Goal: Information Seeking & Learning: Compare options

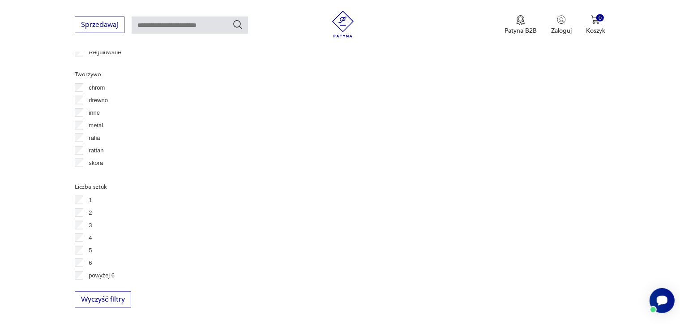
scroll to position [1217, 0]
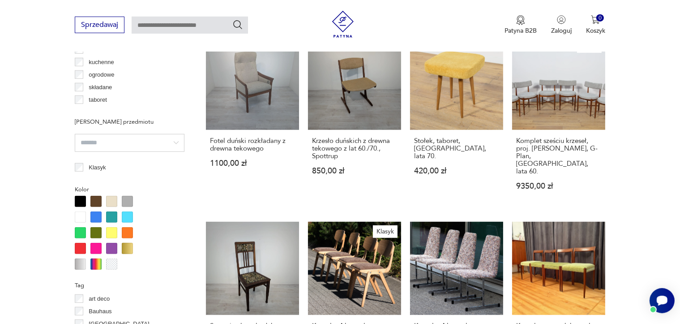
scroll to position [757, 0]
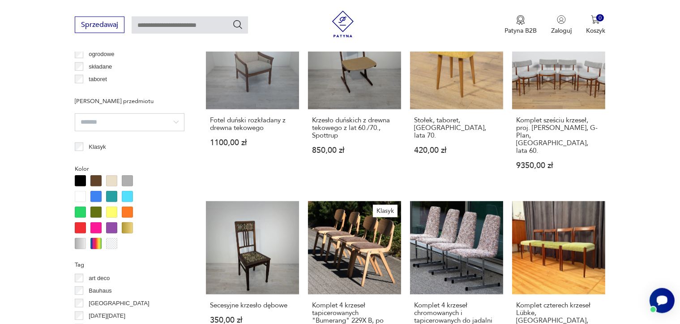
click at [95, 180] on div at bounding box center [95, 180] width 11 height 11
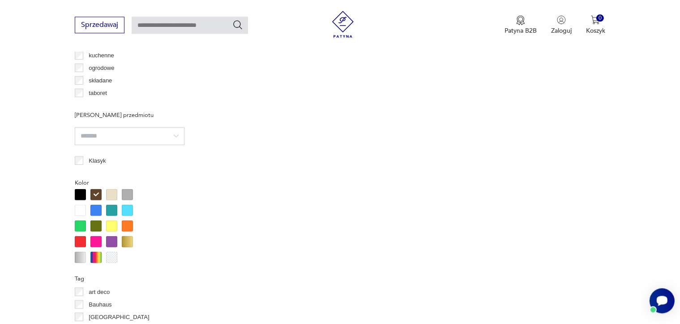
scroll to position [778, 0]
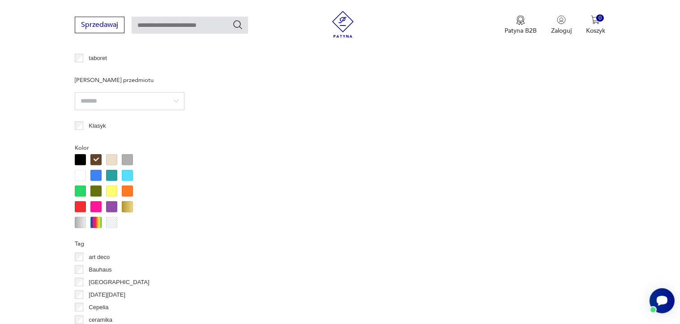
click at [98, 161] on div at bounding box center [95, 159] width 11 height 11
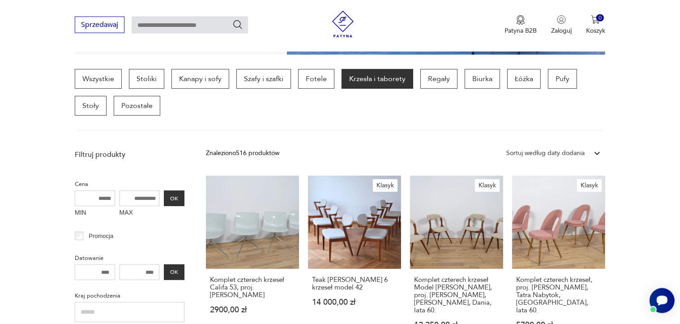
scroll to position [225, 0]
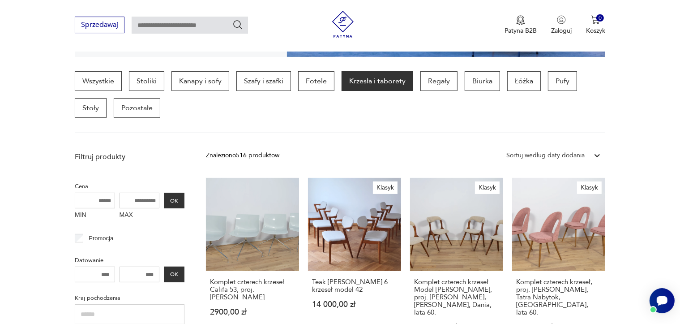
click at [583, 155] on div "Sortuj według daty dodania" at bounding box center [546, 155] width 78 height 10
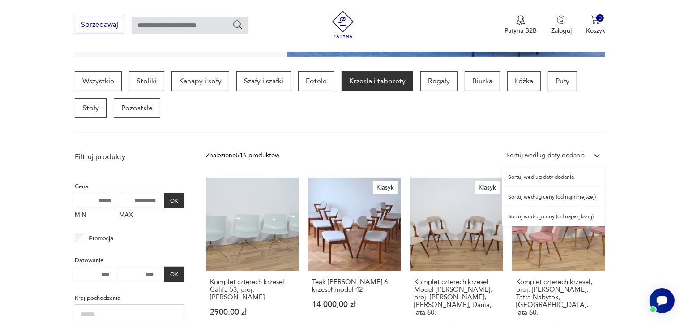
click at [551, 198] on div "Sortuj według ceny (od najmniejszej)" at bounding box center [553, 197] width 103 height 20
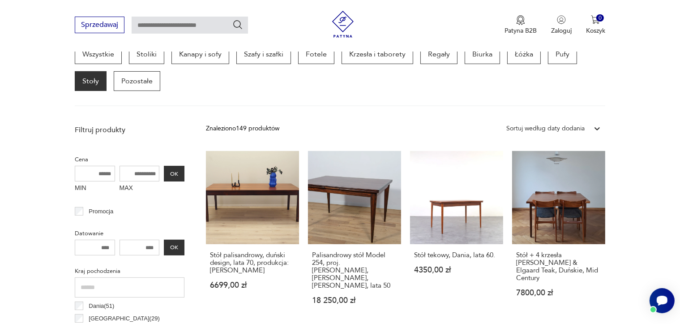
click at [596, 128] on icon at bounding box center [597, 128] width 5 height 3
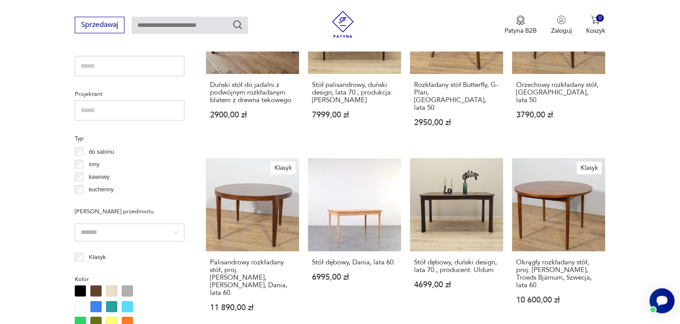
scroll to position [603, 0]
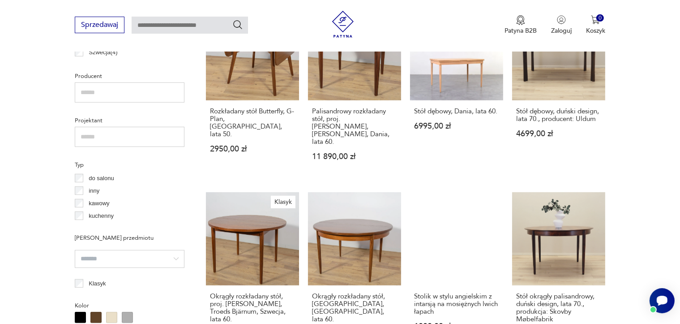
scroll to position [576, 0]
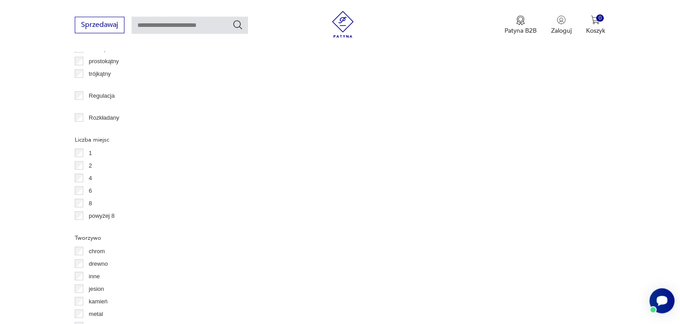
scroll to position [1267, 0]
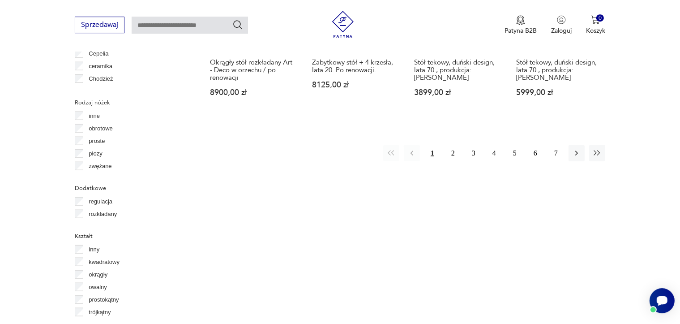
scroll to position [999, 0]
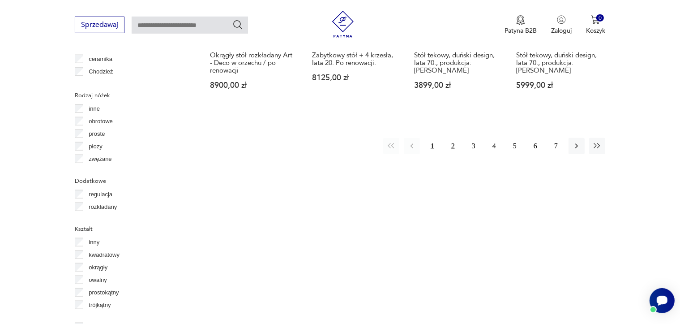
click at [453, 138] on button "2" at bounding box center [453, 146] width 16 height 16
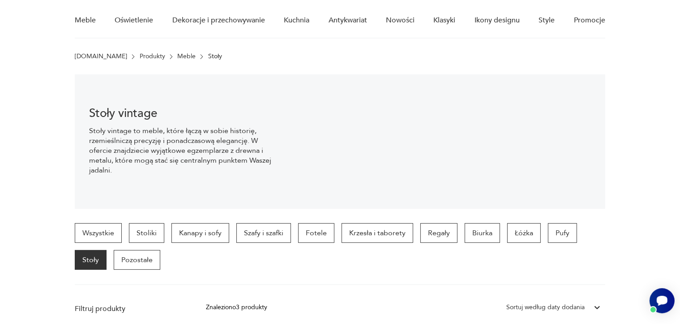
scroll to position [56, 0]
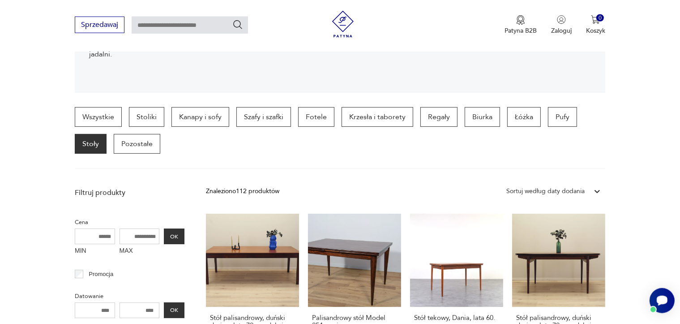
scroll to position [168, 0]
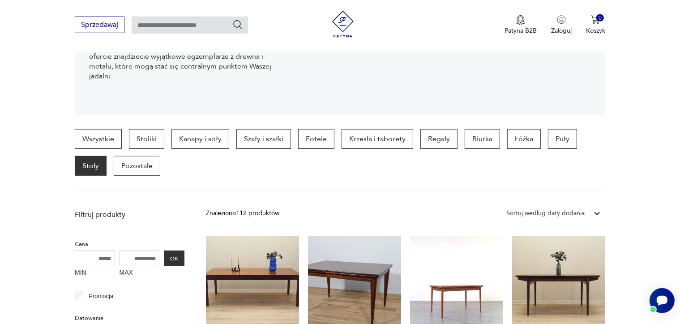
click at [541, 213] on div "Sortuj według daty dodania" at bounding box center [546, 213] width 78 height 10
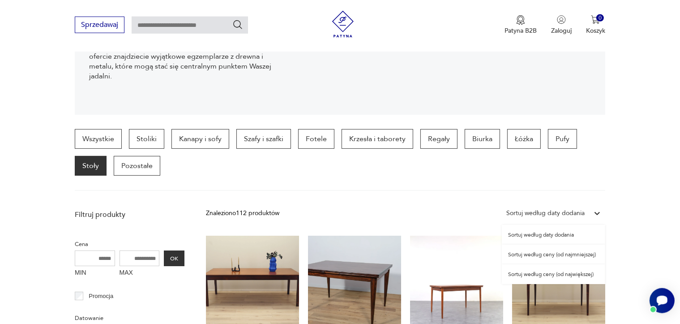
click at [531, 271] on div "Sortuj według ceny (od największej)" at bounding box center [553, 274] width 103 height 20
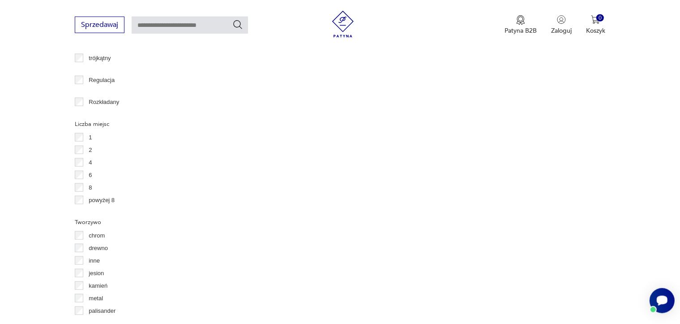
scroll to position [1247, 0]
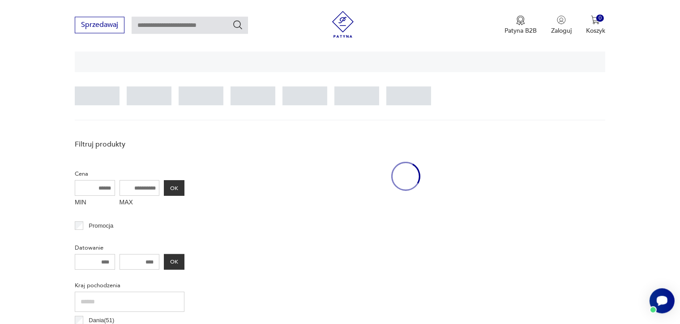
scroll to position [210, 0]
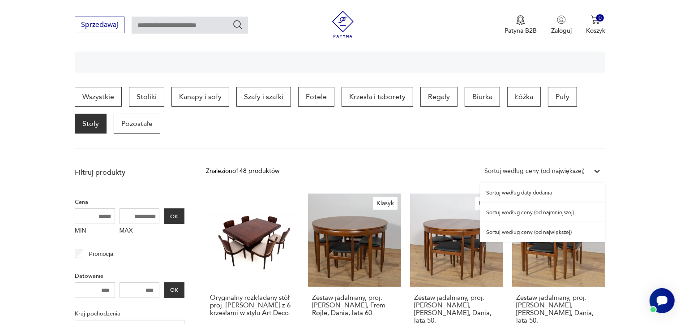
click at [579, 173] on div "Sortuj według ceny (od największej)" at bounding box center [535, 171] width 100 height 10
click at [510, 228] on div "Sortuj według ceny (od największej)" at bounding box center [542, 232] width 125 height 20
click at [536, 171] on div "Sortuj według ceny (od największej)" at bounding box center [535, 171] width 100 height 10
click at [536, 234] on div "Sortuj według ceny (od największej)" at bounding box center [542, 232] width 125 height 20
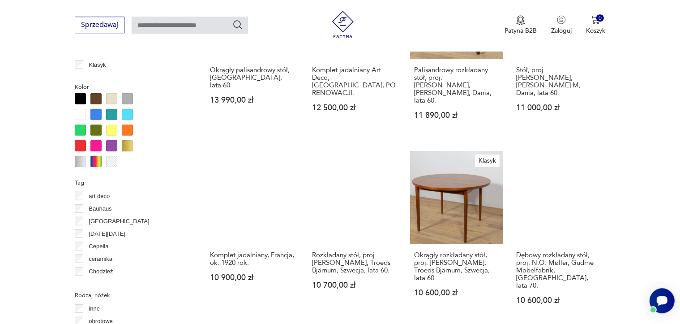
scroll to position [836, 0]
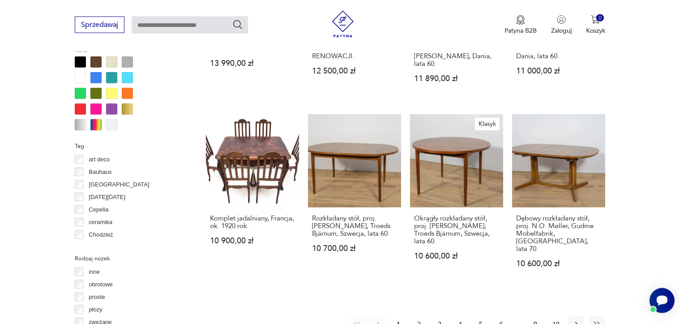
click at [418, 316] on button "2" at bounding box center [419, 324] width 16 height 16
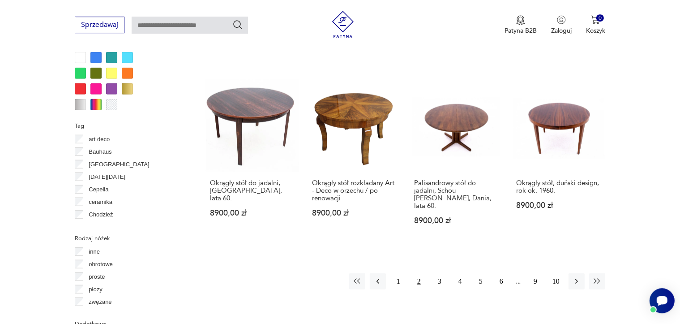
scroll to position [859, 0]
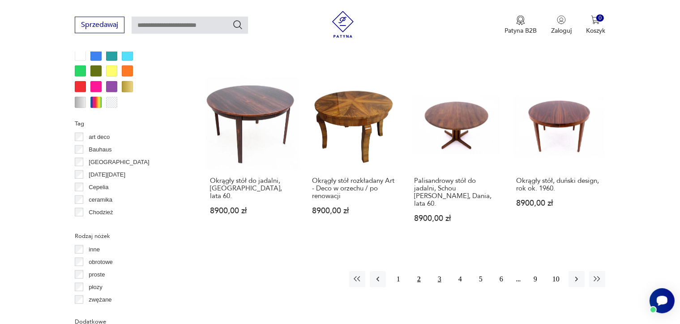
click at [439, 271] on button "3" at bounding box center [440, 279] width 16 height 16
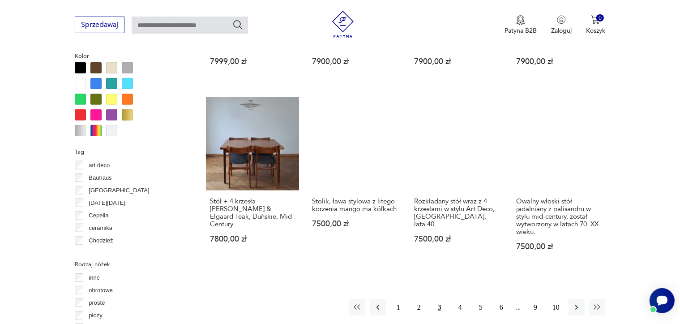
scroll to position [880, 0]
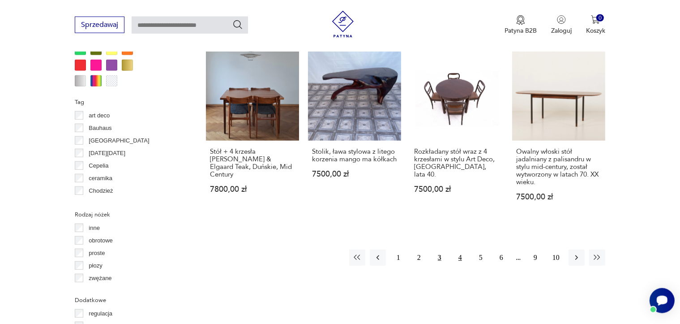
click at [460, 249] on button "4" at bounding box center [460, 257] width 16 height 16
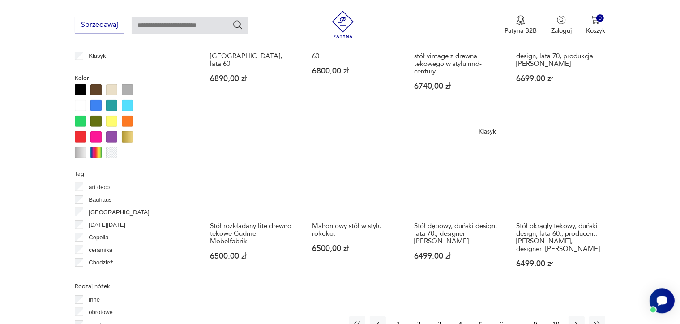
scroll to position [956, 0]
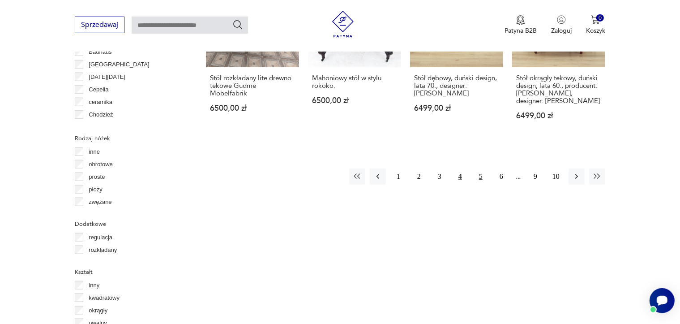
click at [479, 174] on button "5" at bounding box center [481, 176] width 16 height 16
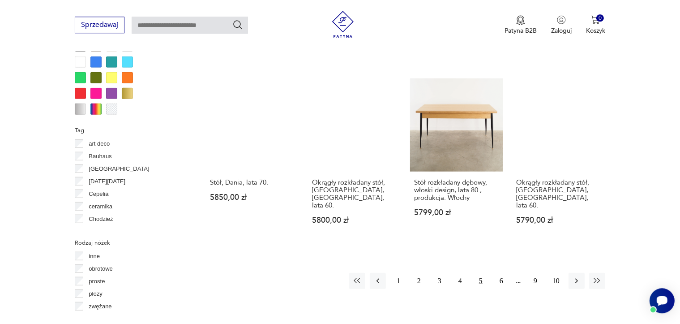
scroll to position [869, 0]
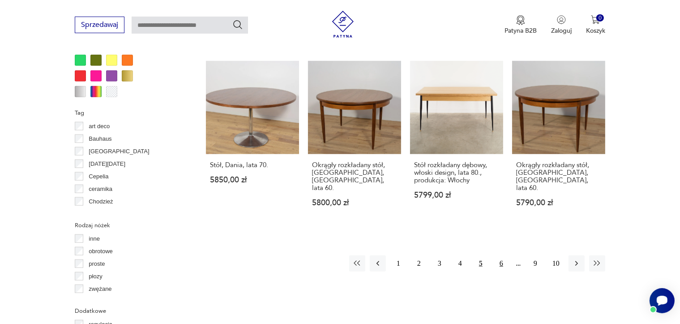
click at [502, 255] on button "6" at bounding box center [502, 263] width 16 height 16
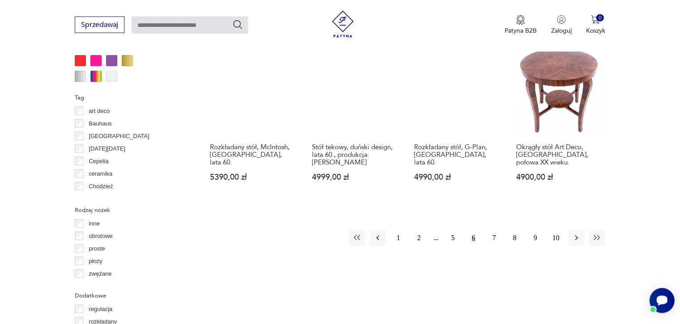
scroll to position [898, 0]
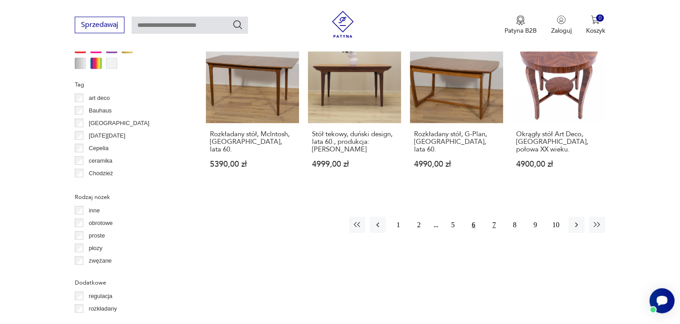
click at [493, 217] on button "7" at bounding box center [494, 225] width 16 height 16
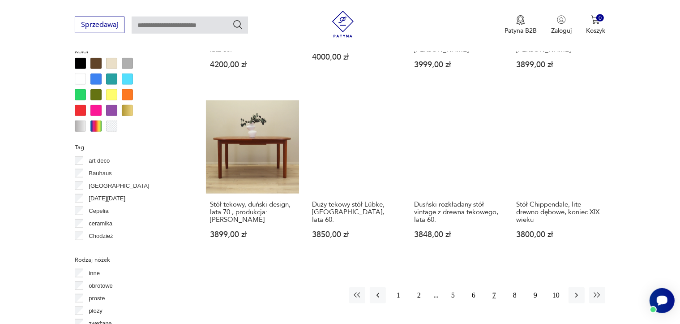
scroll to position [822, 0]
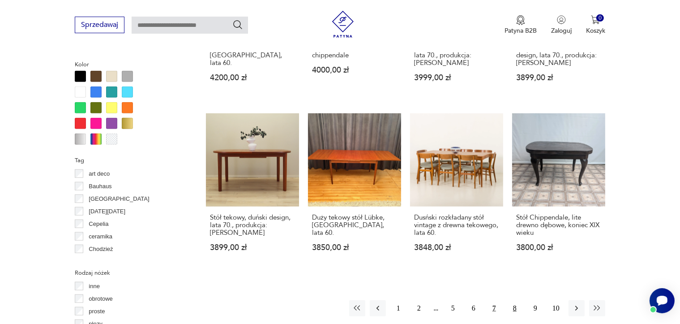
click at [515, 300] on button "8" at bounding box center [515, 308] width 16 height 16
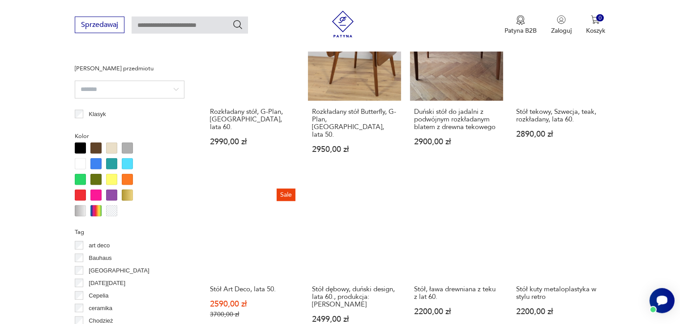
scroll to position [822, 0]
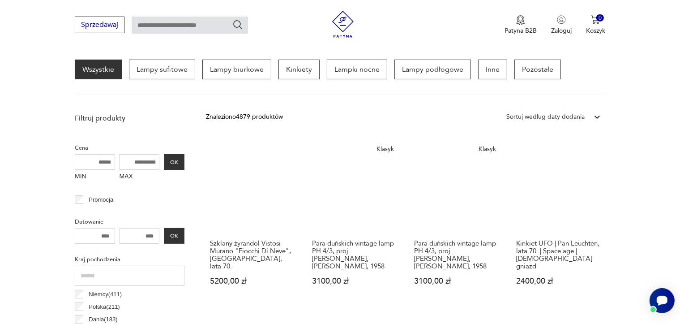
scroll to position [241, 0]
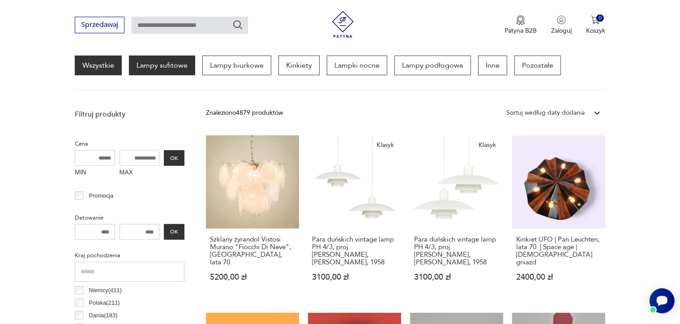
click at [142, 64] on p "Lampy sufitowe" at bounding box center [162, 66] width 66 height 20
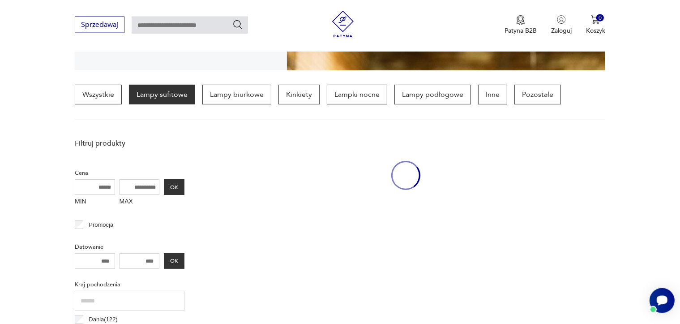
scroll to position [211, 0]
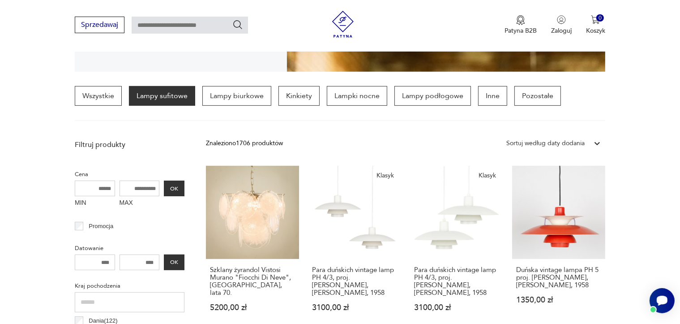
click at [596, 139] on icon at bounding box center [597, 143] width 9 height 9
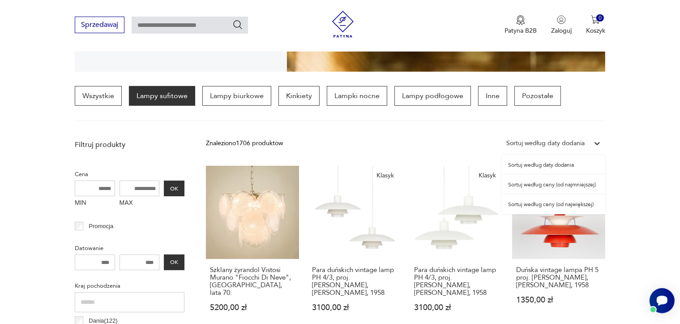
click at [556, 206] on div "Sortuj według ceny (od największej)" at bounding box center [553, 204] width 103 height 20
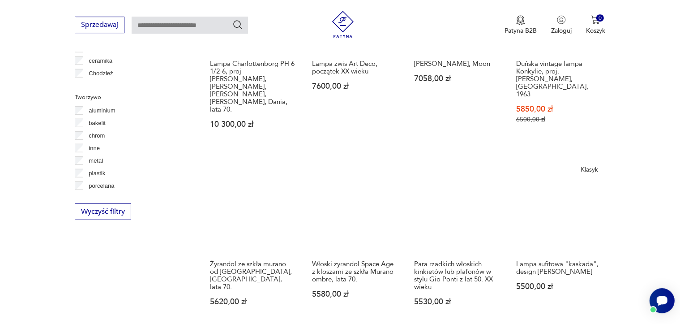
scroll to position [838, 0]
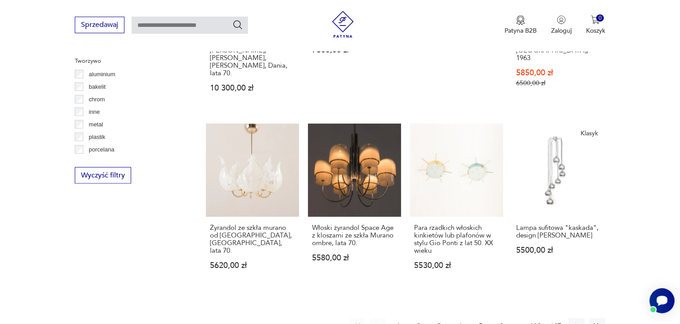
click at [421, 318] on button "2" at bounding box center [419, 326] width 16 height 16
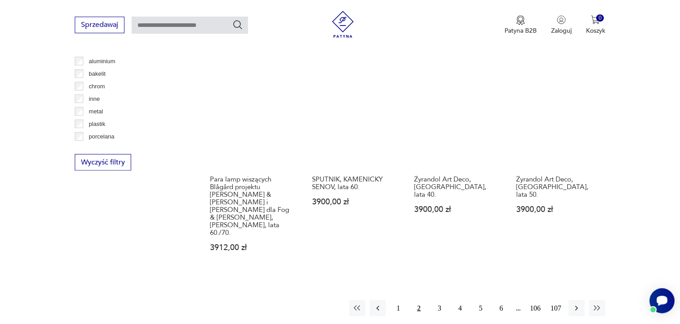
scroll to position [875, 0]
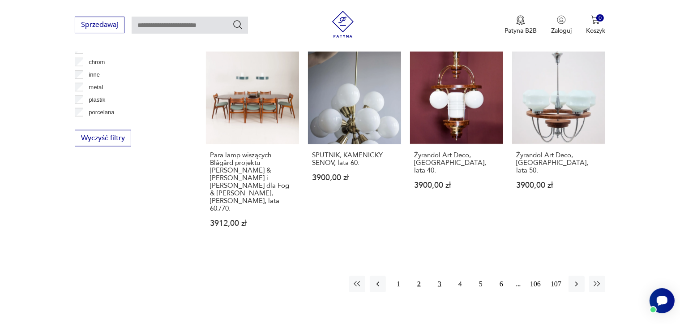
click at [436, 276] on button "3" at bounding box center [440, 284] width 16 height 16
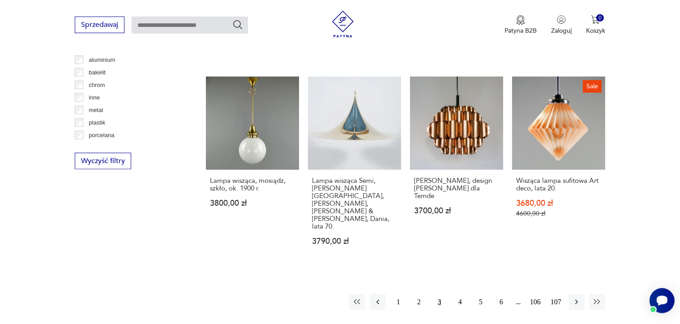
scroll to position [862, 0]
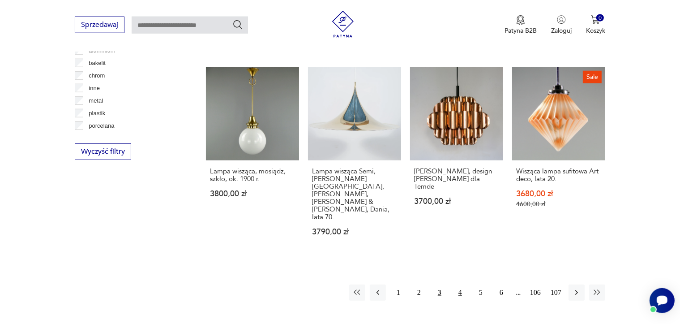
click at [463, 284] on button "4" at bounding box center [460, 292] width 16 height 16
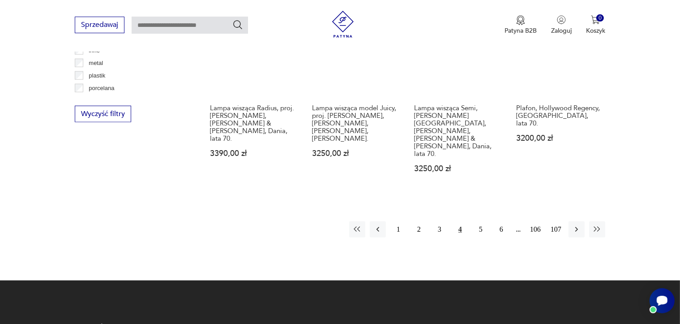
scroll to position [912, 0]
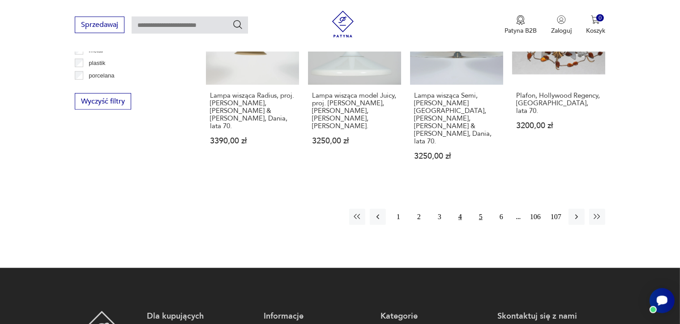
click at [481, 209] on button "5" at bounding box center [481, 217] width 16 height 16
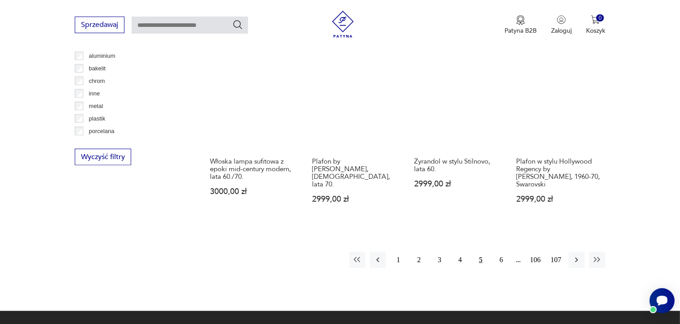
scroll to position [896, 0]
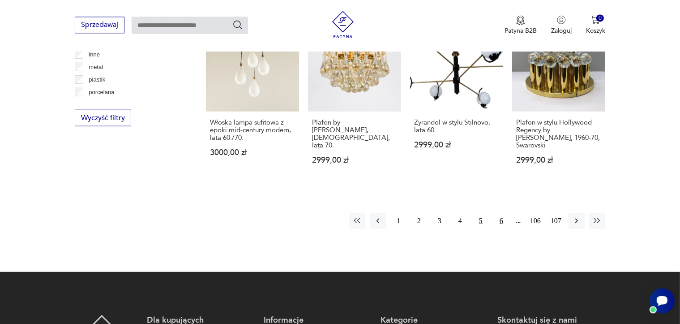
click at [502, 212] on button "6" at bounding box center [502, 220] width 16 height 16
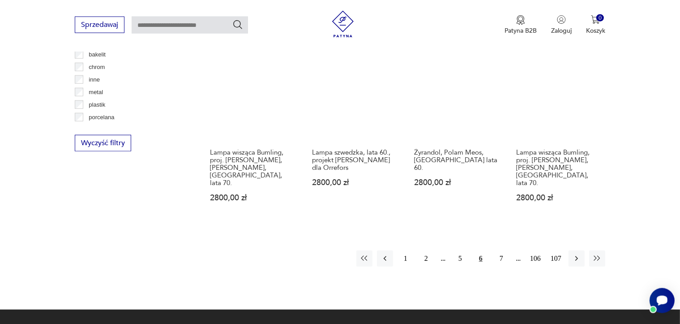
scroll to position [873, 0]
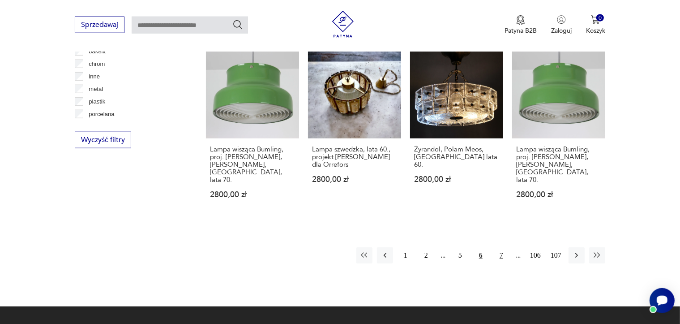
click at [498, 247] on button "7" at bounding box center [502, 255] width 16 height 16
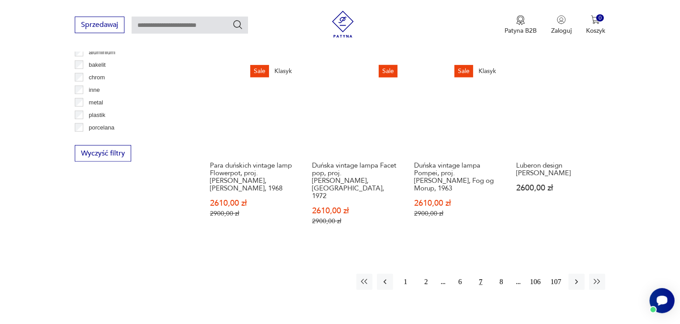
scroll to position [873, 0]
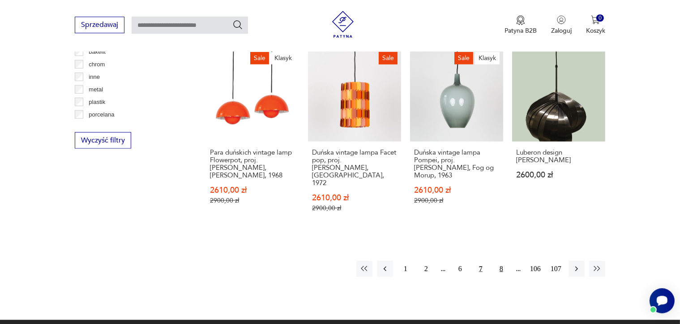
click at [499, 261] on button "8" at bounding box center [502, 269] width 16 height 16
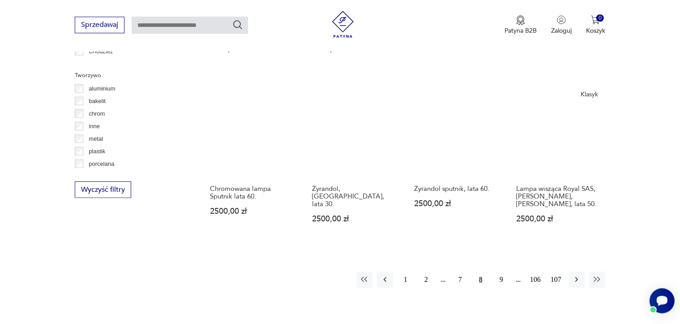
scroll to position [843, 0]
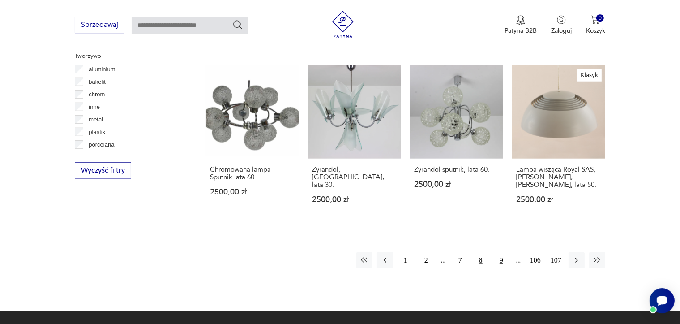
click at [499, 252] on button "9" at bounding box center [502, 260] width 16 height 16
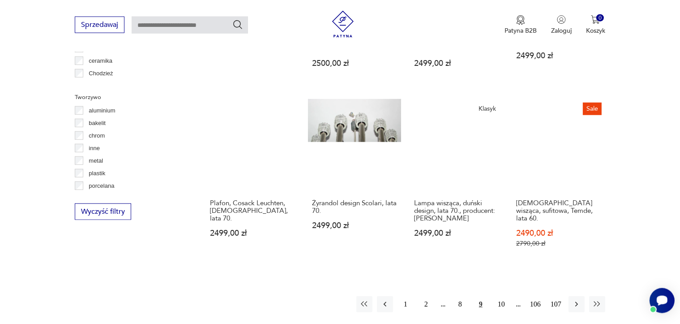
scroll to position [829, 0]
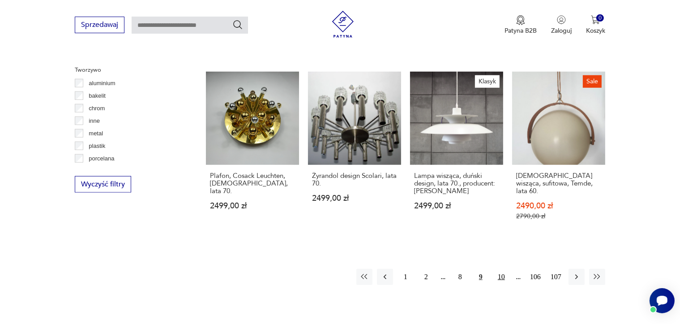
click at [503, 269] on button "10" at bounding box center [502, 277] width 16 height 16
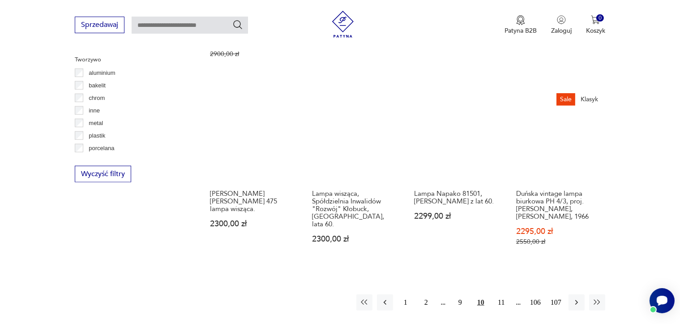
scroll to position [843, 0]
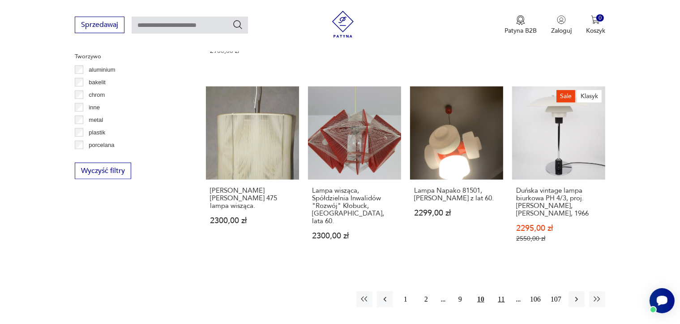
click at [500, 291] on button "11" at bounding box center [502, 299] width 16 height 16
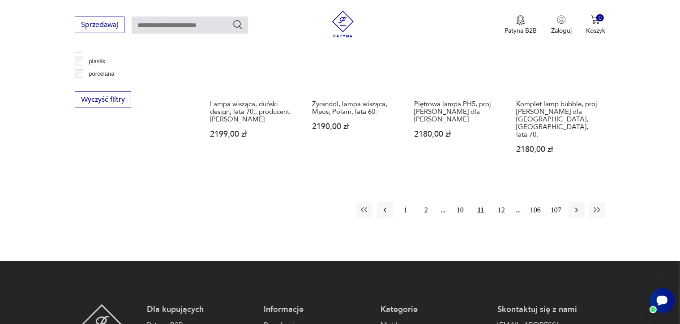
scroll to position [917, 0]
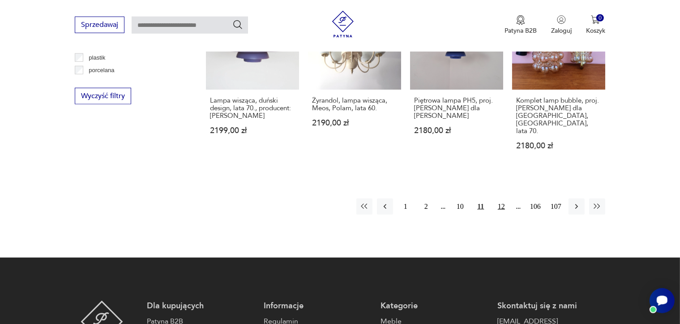
click at [500, 198] on button "12" at bounding box center [502, 206] width 16 height 16
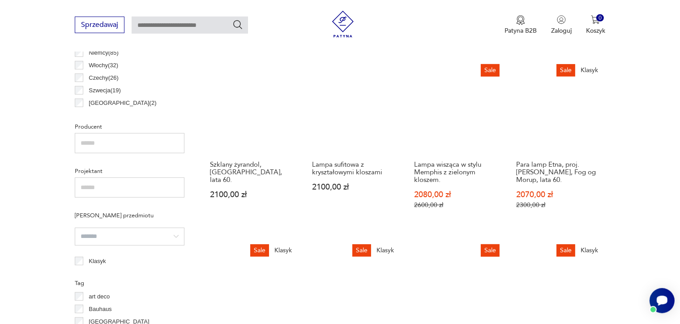
scroll to position [814, 0]
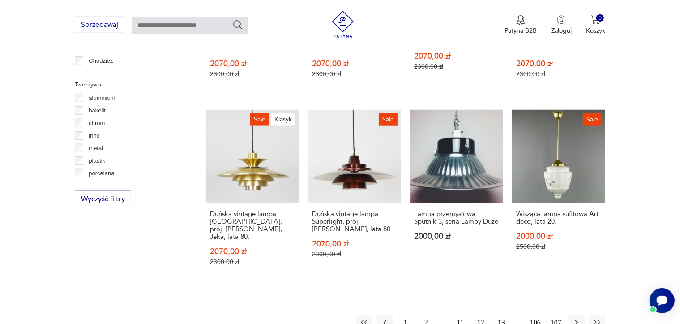
click at [497, 314] on button "13" at bounding box center [502, 322] width 16 height 16
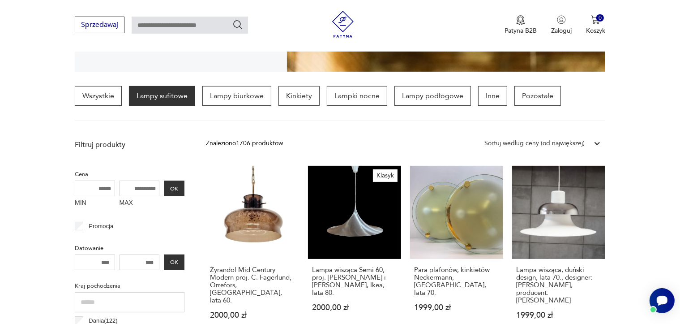
scroll to position [312, 0]
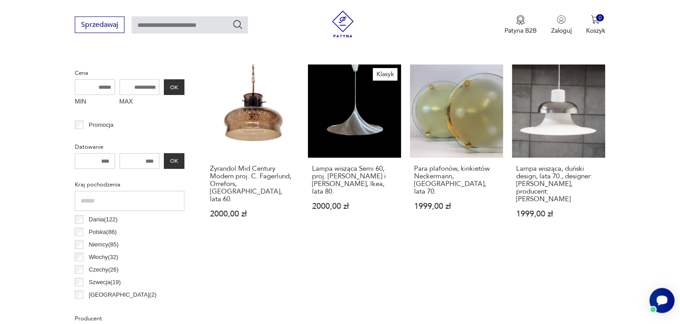
drag, startPoint x: 687, startPoint y: 87, endPoint x: 684, endPoint y: 94, distance: 7.0
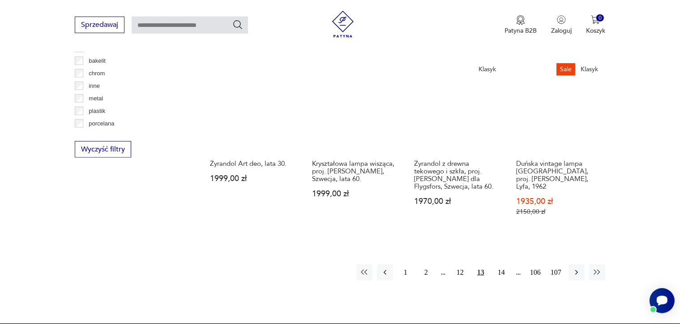
scroll to position [869, 0]
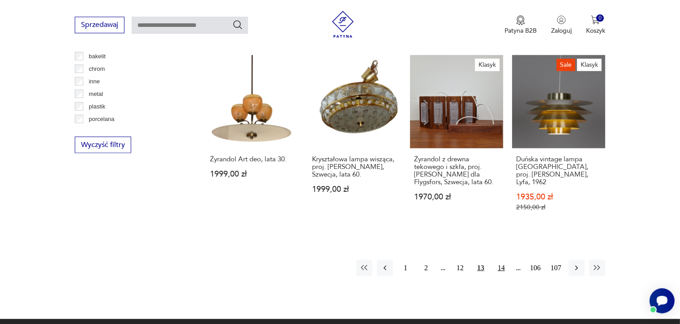
click at [499, 259] on button "14" at bounding box center [502, 267] width 16 height 16
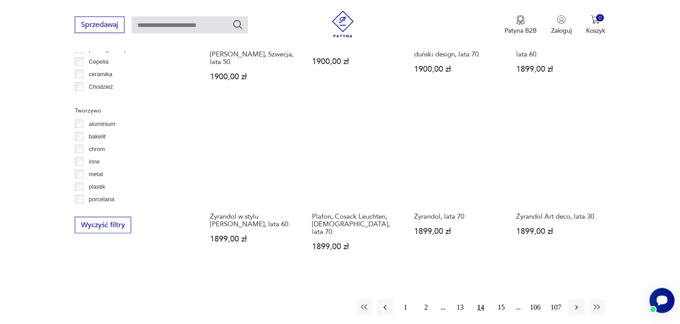
scroll to position [791, 0]
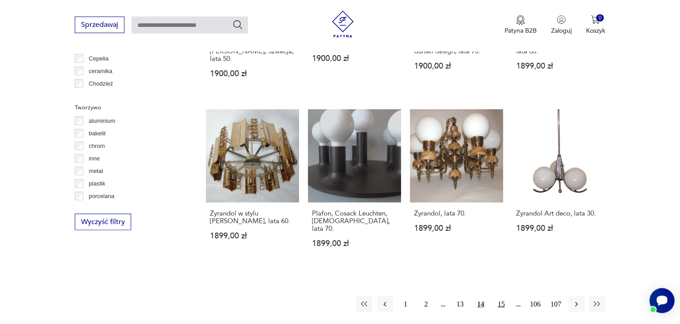
click at [500, 296] on button "15" at bounding box center [502, 304] width 16 height 16
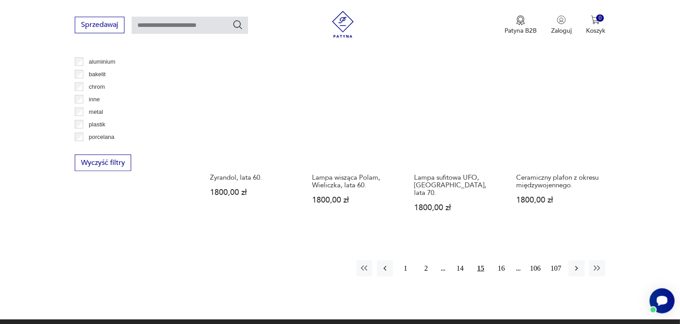
scroll to position [846, 0]
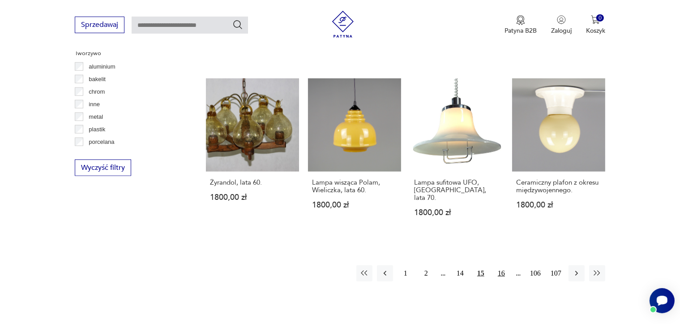
click at [501, 266] on button "16" at bounding box center [502, 273] width 16 height 16
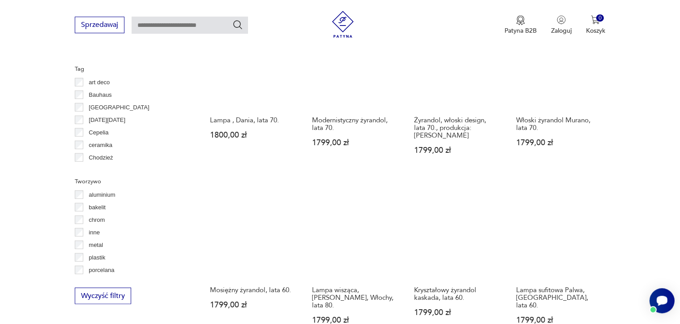
scroll to position [803, 0]
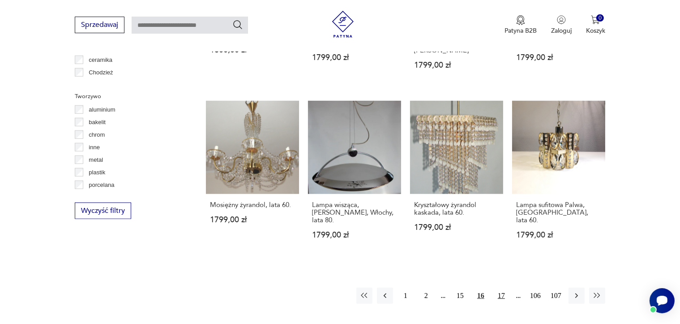
click at [501, 288] on button "17" at bounding box center [502, 296] width 16 height 16
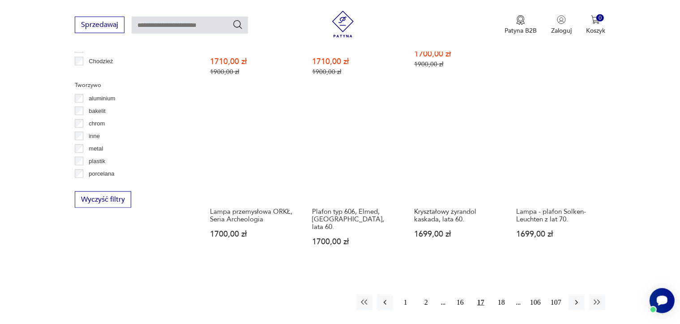
scroll to position [821, 0]
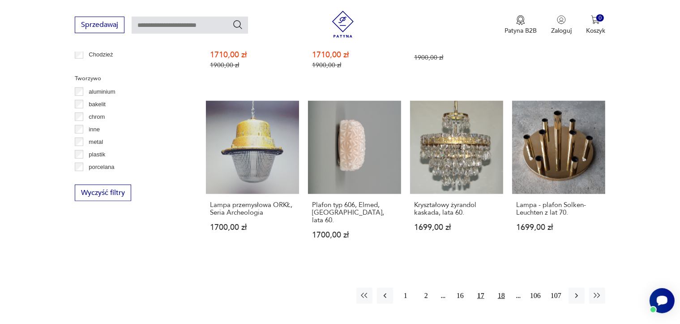
click at [504, 288] on button "18" at bounding box center [502, 296] width 16 height 16
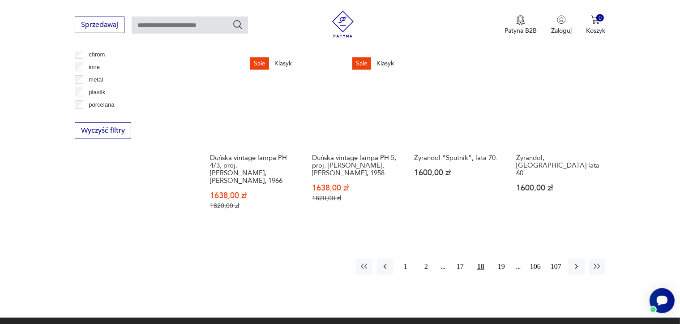
scroll to position [885, 0]
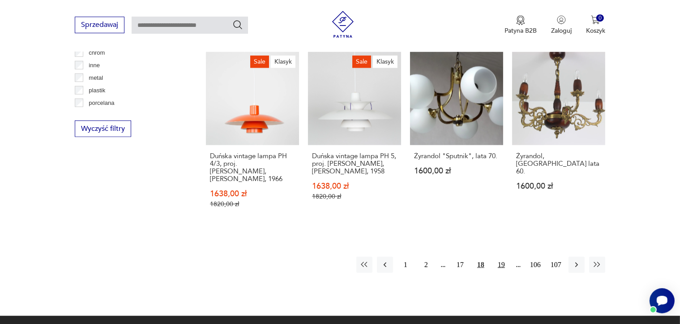
click at [502, 257] on button "19" at bounding box center [502, 265] width 16 height 16
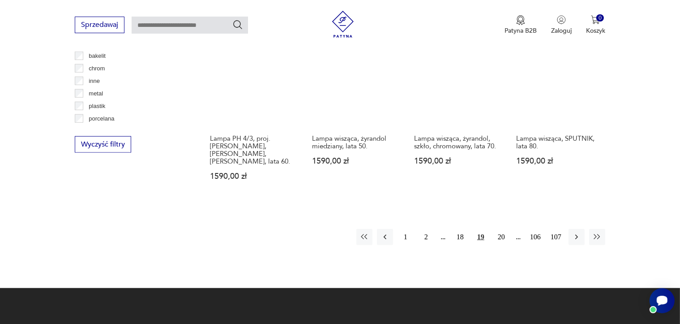
scroll to position [901, 0]
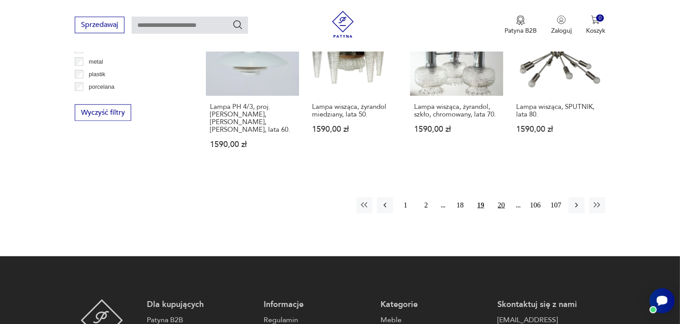
click at [501, 197] on button "20" at bounding box center [502, 205] width 16 height 16
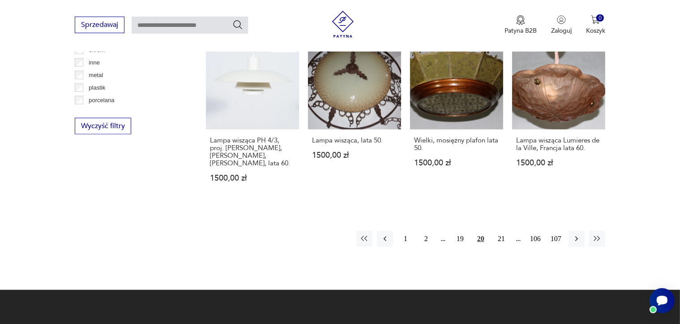
scroll to position [911, 0]
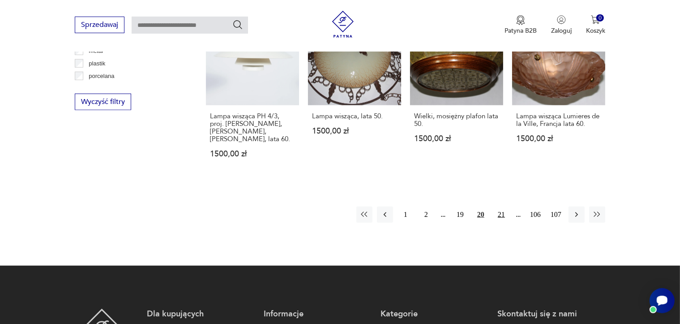
click at [497, 206] on button "21" at bounding box center [502, 214] width 16 height 16
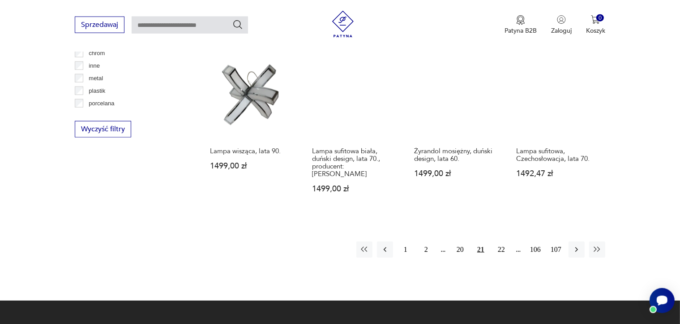
scroll to position [914, 0]
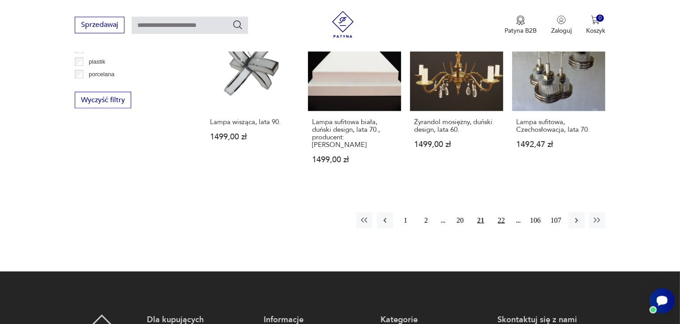
click at [501, 212] on button "22" at bounding box center [502, 220] width 16 height 16
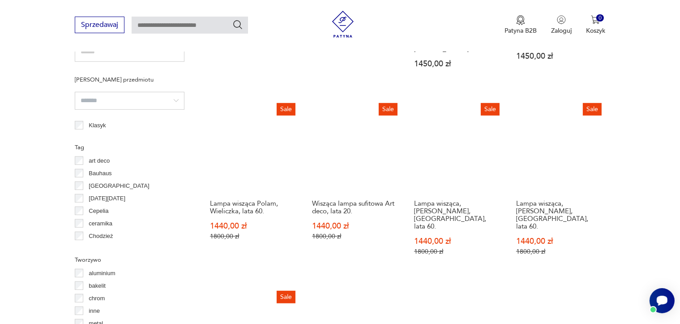
scroll to position [799, 0]
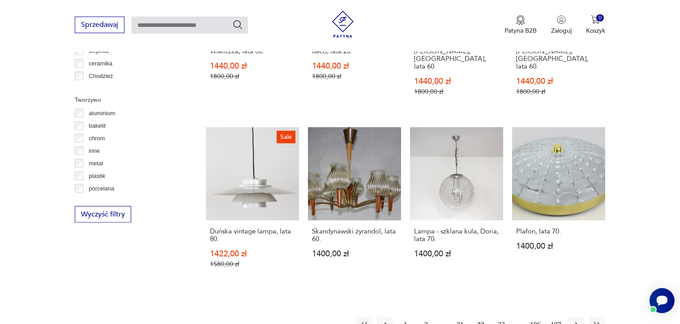
click at [499, 317] on button "23" at bounding box center [502, 325] width 16 height 16
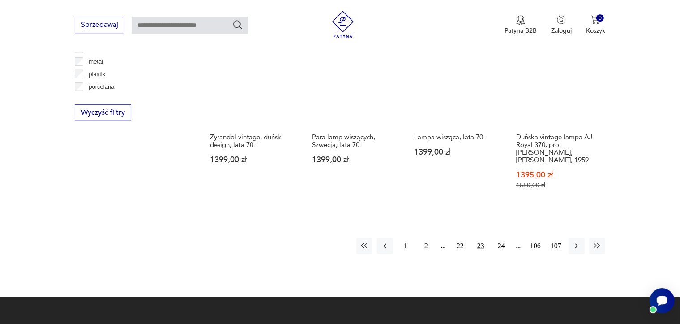
scroll to position [902, 0]
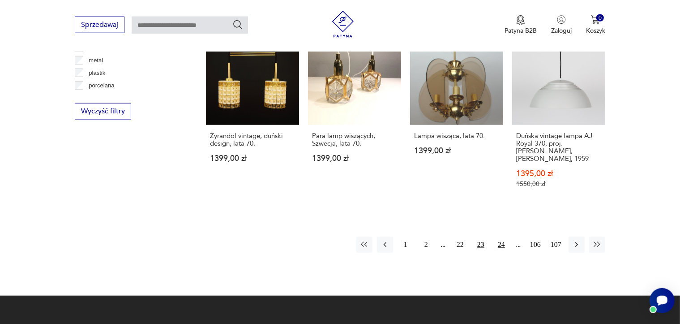
click at [503, 236] on button "24" at bounding box center [502, 244] width 16 height 16
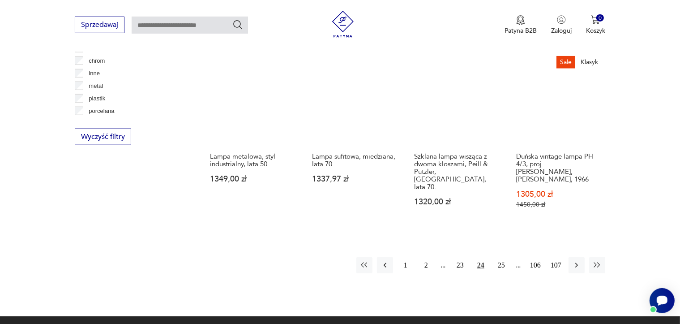
scroll to position [886, 0]
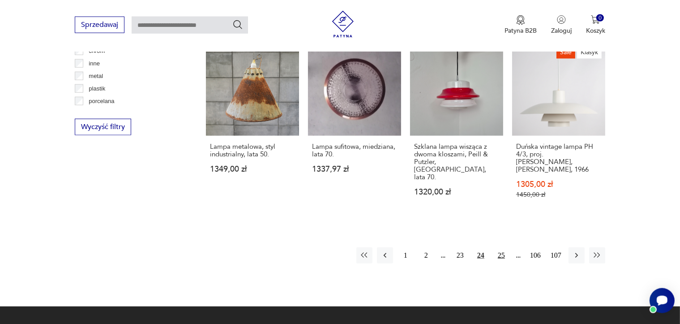
click at [499, 247] on button "25" at bounding box center [502, 255] width 16 height 16
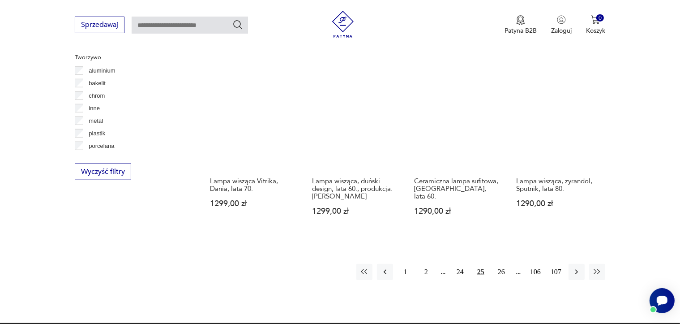
scroll to position [846, 0]
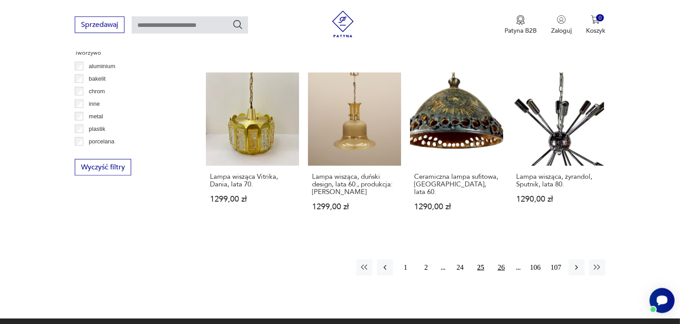
click at [504, 259] on button "26" at bounding box center [502, 267] width 16 height 16
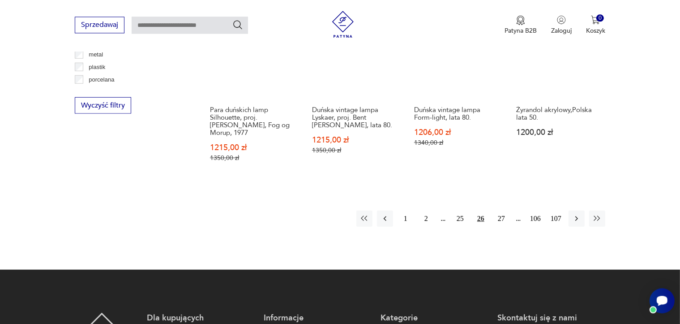
scroll to position [967, 0]
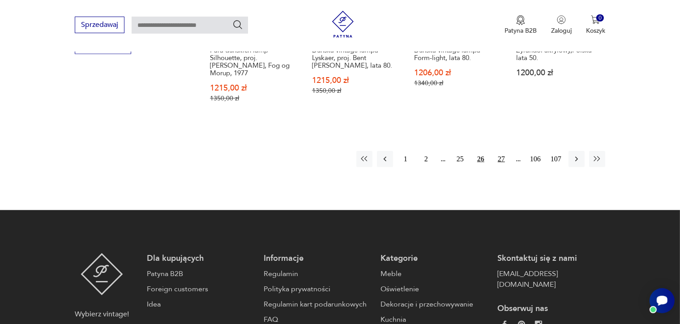
click at [503, 151] on button "27" at bounding box center [502, 159] width 16 height 16
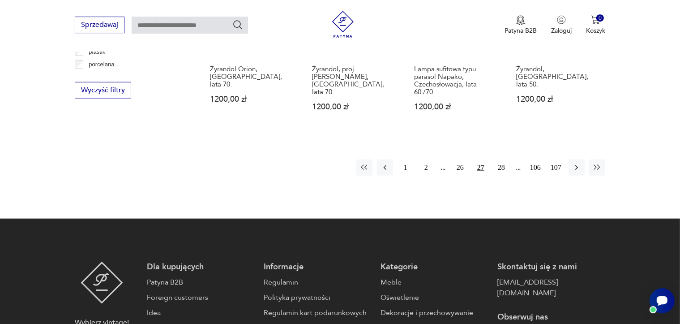
scroll to position [814, 0]
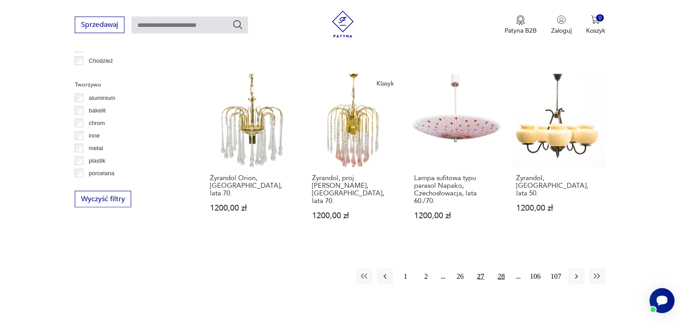
click at [502, 275] on button "28" at bounding box center [502, 276] width 16 height 16
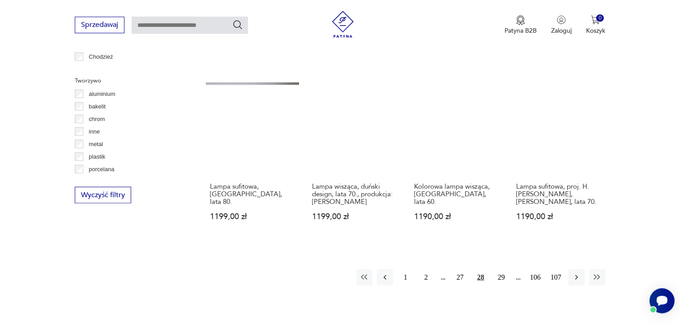
scroll to position [857, 0]
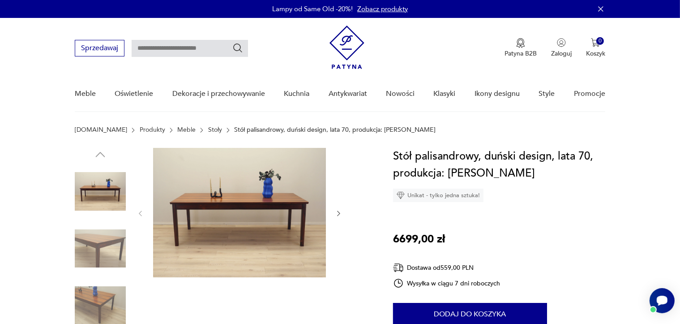
click at [99, 250] on img at bounding box center [100, 248] width 51 height 51
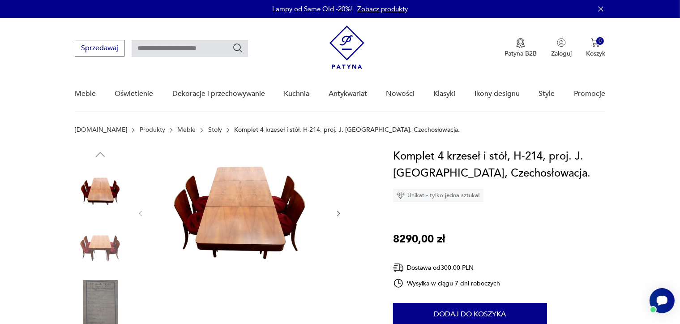
click at [103, 254] on img at bounding box center [100, 248] width 51 height 51
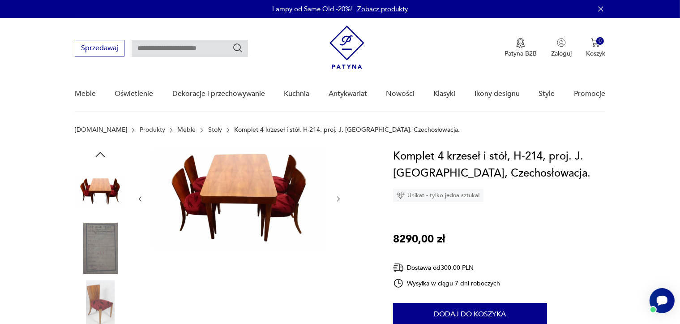
click at [104, 292] on img at bounding box center [100, 305] width 51 height 51
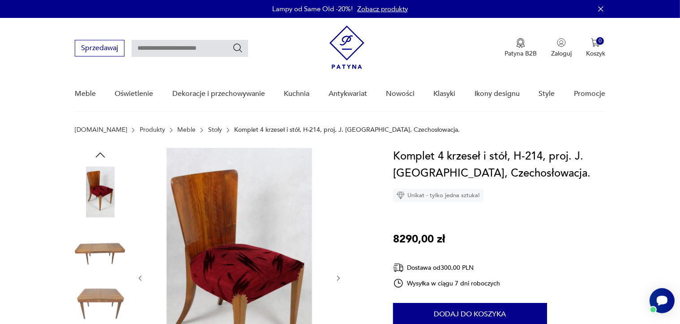
click at [103, 284] on img at bounding box center [100, 305] width 51 height 51
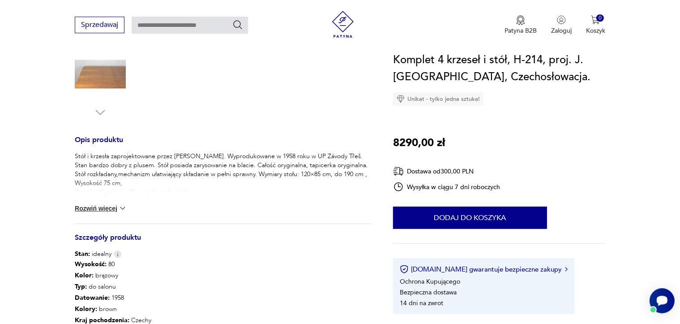
scroll to position [328, 0]
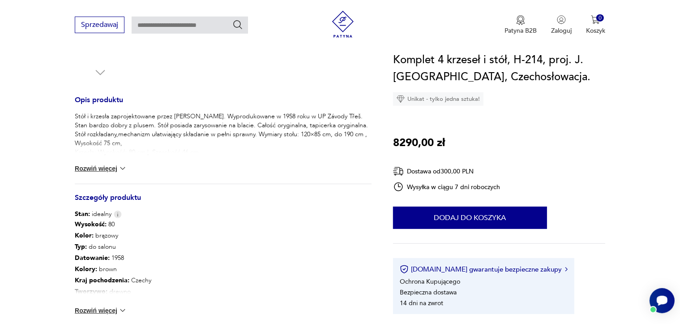
click at [95, 311] on button "Rozwiń więcej" at bounding box center [101, 310] width 52 height 9
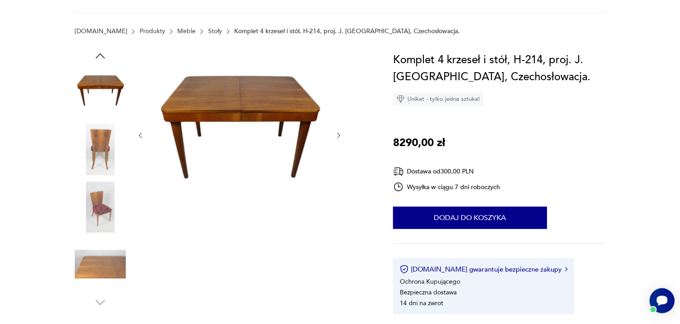
scroll to position [21, 0]
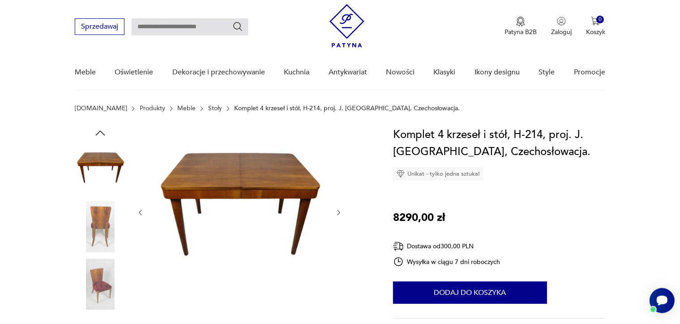
click at [336, 214] on icon "button" at bounding box center [339, 213] width 8 height 8
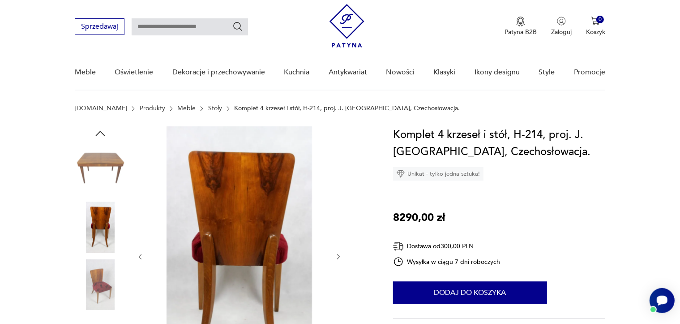
click at [343, 256] on icon "button" at bounding box center [339, 257] width 8 height 8
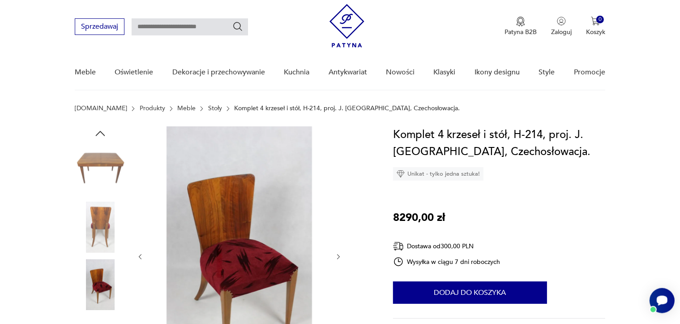
click at [343, 256] on icon "button" at bounding box center [339, 257] width 8 height 8
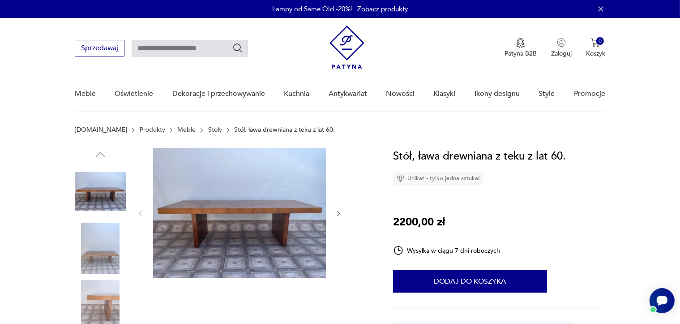
click at [341, 213] on icon "button" at bounding box center [339, 214] width 8 height 8
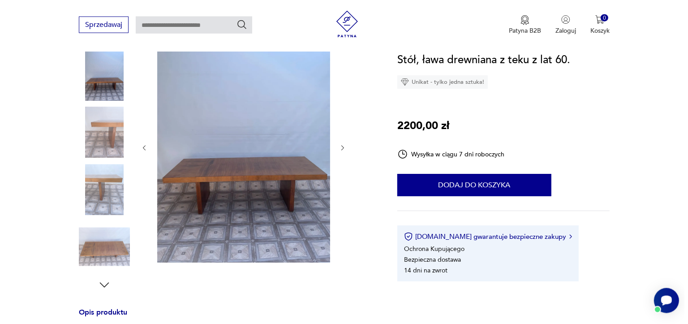
scroll to position [101, 0]
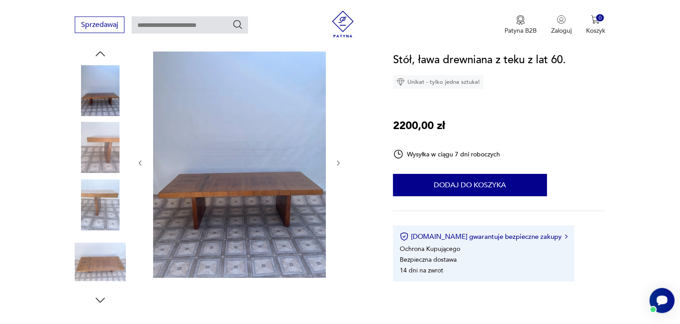
click at [256, 230] on img at bounding box center [239, 162] width 173 height 231
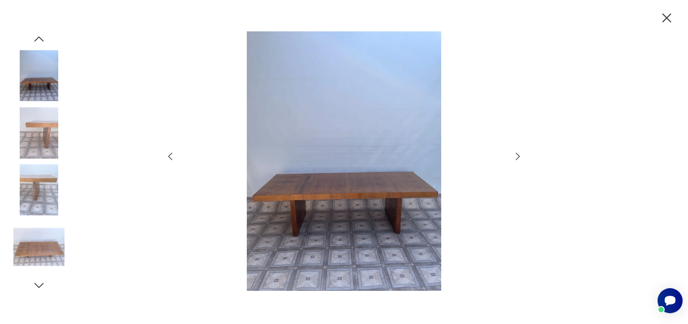
click at [520, 159] on icon "button" at bounding box center [517, 156] width 11 height 11
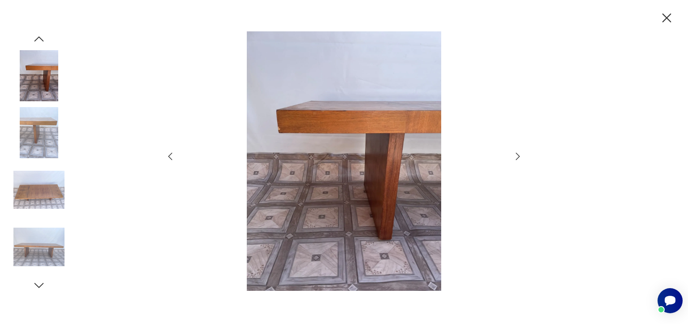
click at [516, 157] on icon "button" at bounding box center [517, 156] width 11 height 11
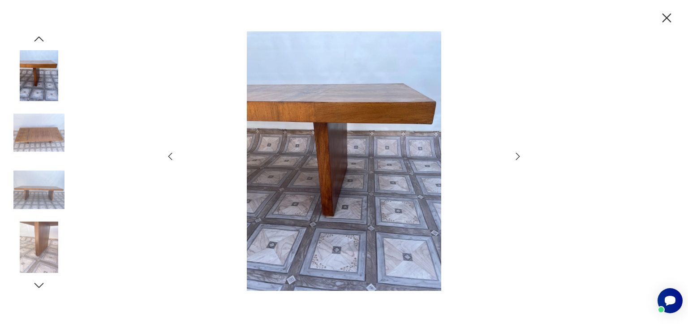
click at [516, 157] on icon "button" at bounding box center [517, 156] width 11 height 11
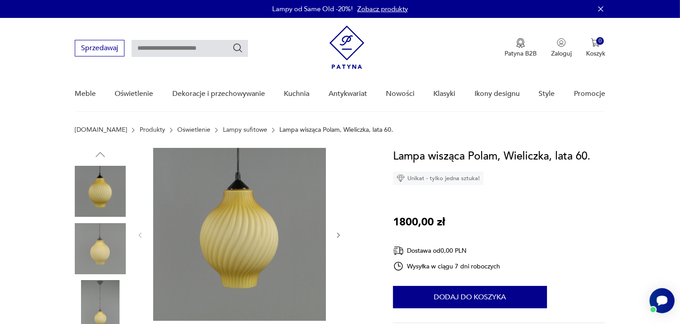
click at [92, 243] on img at bounding box center [100, 248] width 51 height 51
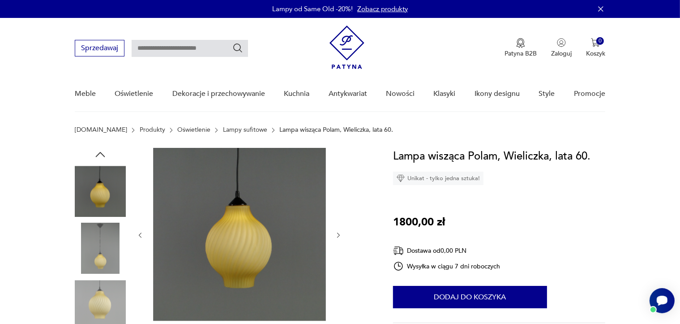
click at [90, 292] on img at bounding box center [100, 305] width 51 height 51
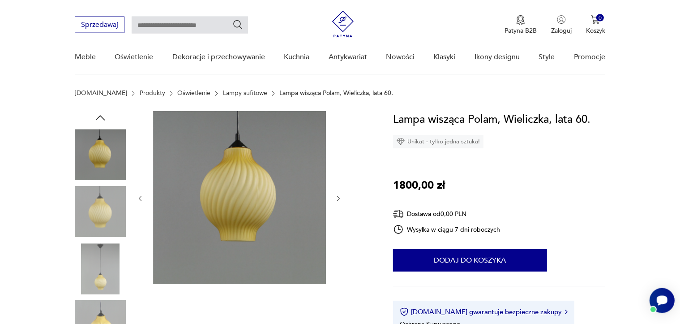
scroll to position [146, 0]
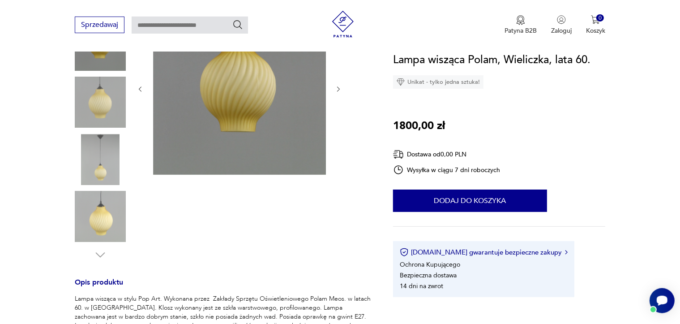
click at [338, 91] on icon "button" at bounding box center [339, 90] width 8 height 8
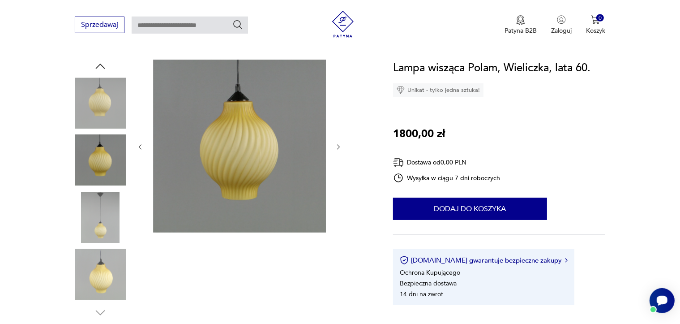
scroll to position [61, 0]
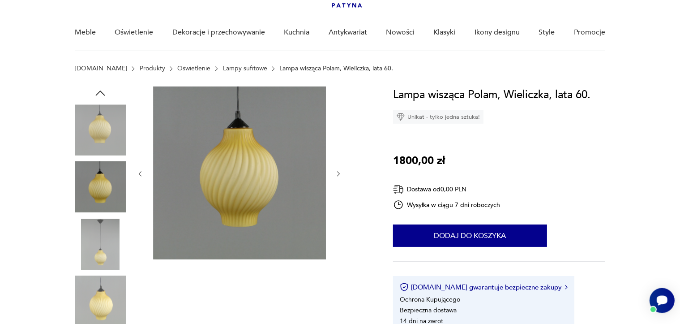
click at [339, 173] on icon "button" at bounding box center [339, 174] width 8 height 8
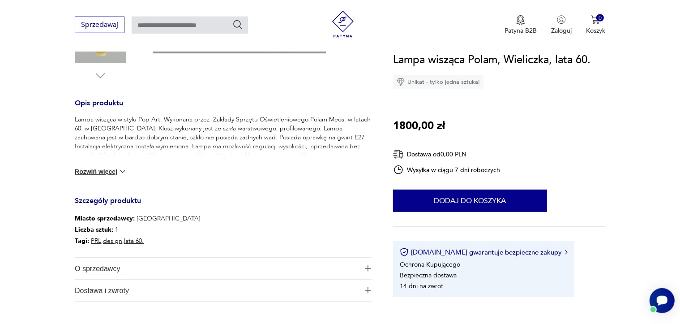
scroll to position [330, 0]
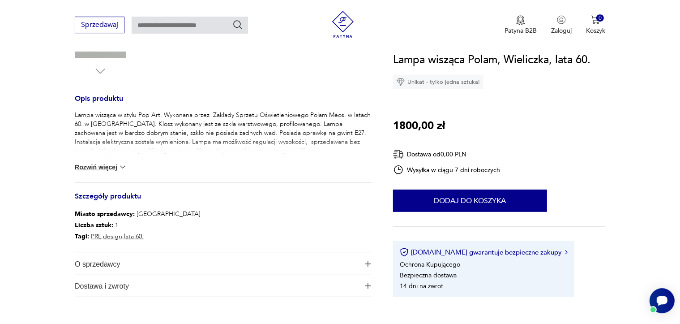
click at [114, 161] on div "Lampa wisząca w stylu Pop Art. Wykonana przez Zakłady Sprzętu Oświetleniowego P…" at bounding box center [223, 147] width 297 height 72
click at [110, 167] on button "Rozwiń więcej" at bounding box center [101, 167] width 52 height 9
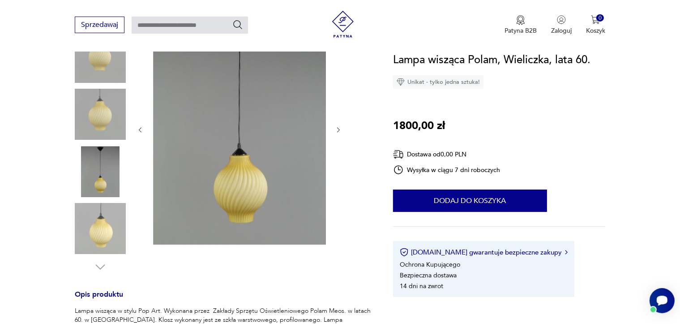
scroll to position [185, 0]
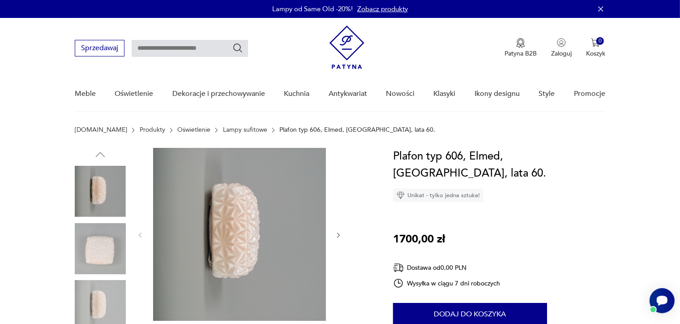
click at [87, 243] on img at bounding box center [100, 248] width 51 height 51
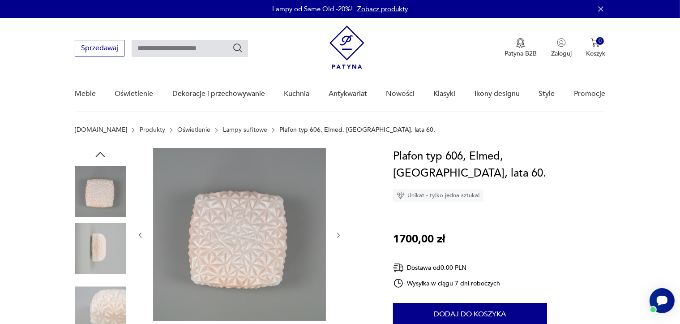
click at [87, 298] on img at bounding box center [100, 305] width 51 height 51
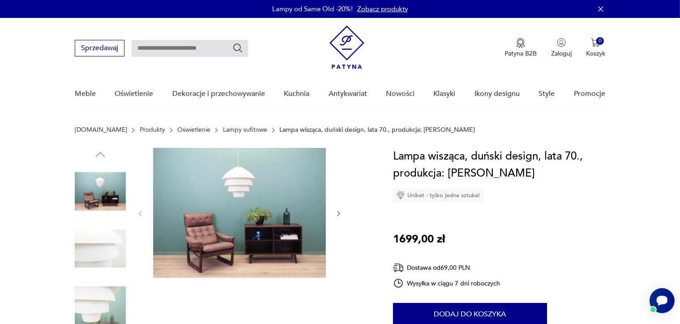
click at [242, 186] on img at bounding box center [239, 213] width 173 height 130
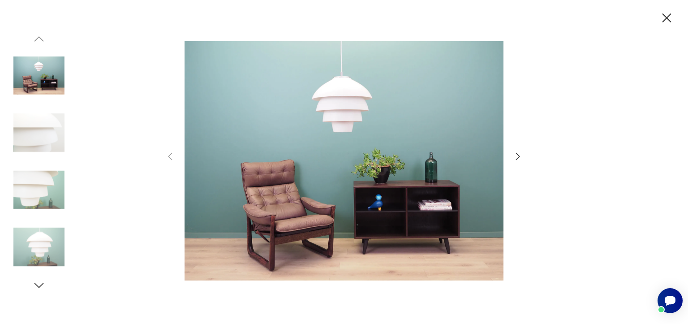
click at [521, 157] on icon "button" at bounding box center [517, 156] width 11 height 11
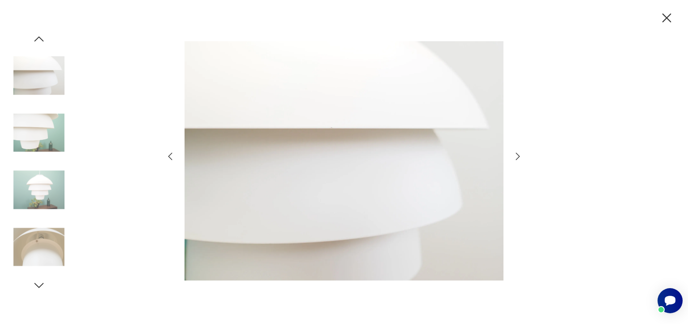
click at [521, 157] on icon "button" at bounding box center [517, 156] width 11 height 11
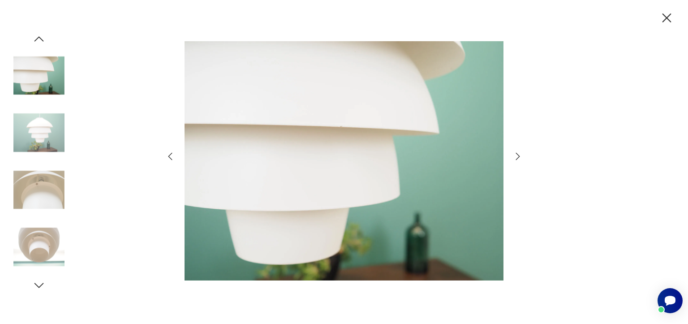
click at [521, 157] on icon "button" at bounding box center [517, 156] width 11 height 11
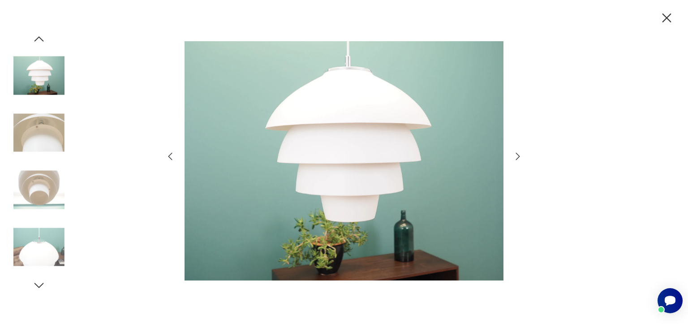
click at [521, 157] on icon "button" at bounding box center [517, 156] width 11 height 11
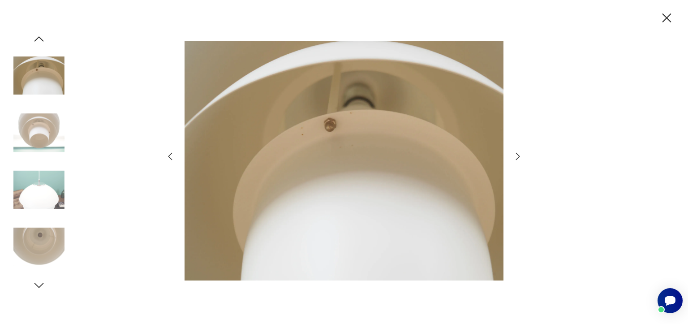
click at [521, 157] on icon "button" at bounding box center [517, 156] width 11 height 11
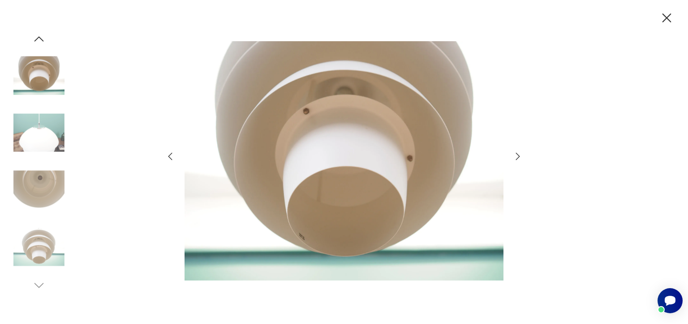
click at [521, 157] on icon "button" at bounding box center [517, 156] width 11 height 11
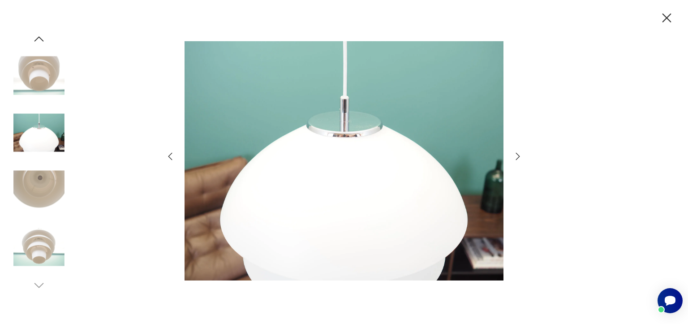
click at [521, 157] on icon "button" at bounding box center [517, 156] width 11 height 11
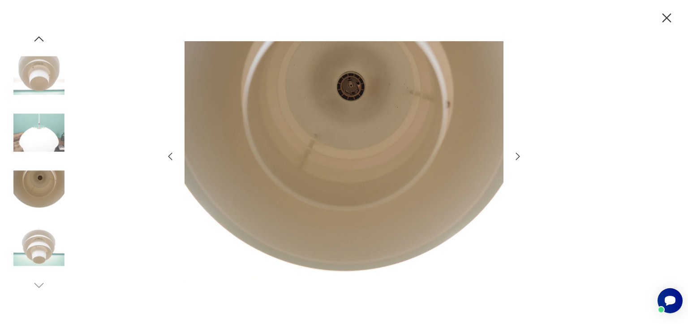
click at [521, 157] on icon "button" at bounding box center [517, 156] width 11 height 11
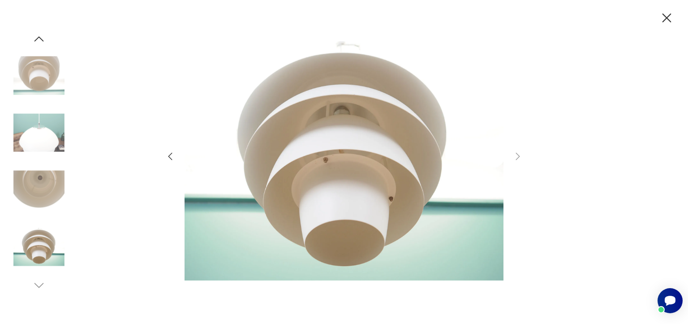
click at [667, 18] on icon "button" at bounding box center [666, 17] width 9 height 9
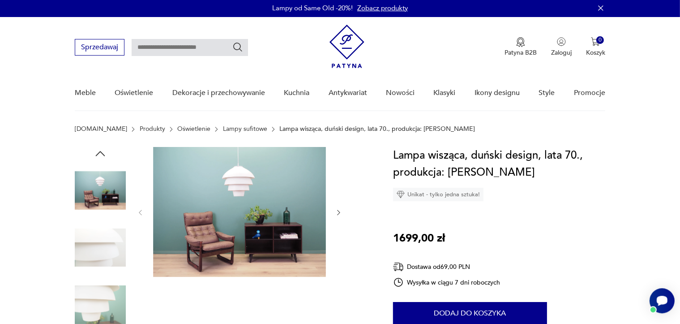
scroll to position [252, 0]
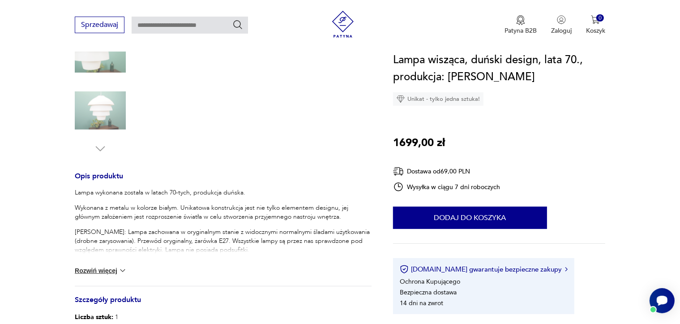
click at [96, 273] on button "Rozwiń więcej" at bounding box center [101, 270] width 52 height 9
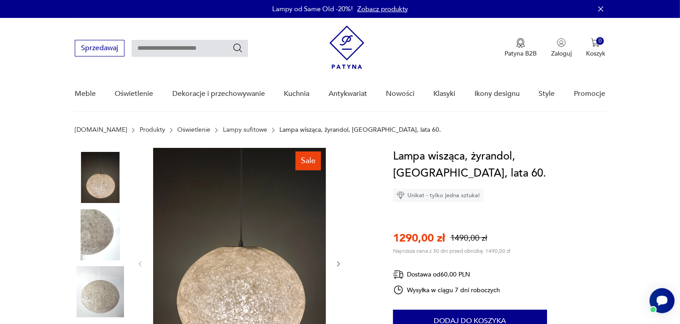
click at [247, 255] on img at bounding box center [239, 263] width 173 height 231
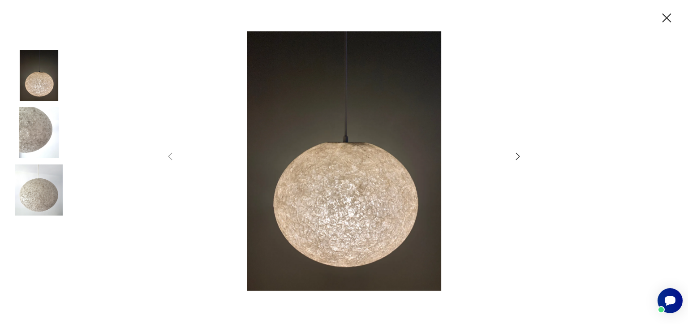
click at [522, 159] on icon "button" at bounding box center [517, 156] width 11 height 11
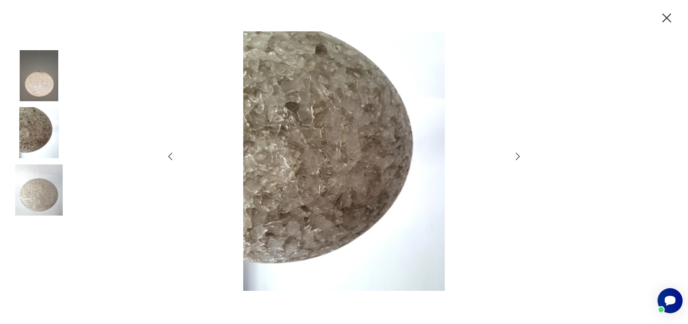
click at [522, 159] on icon "button" at bounding box center [517, 156] width 11 height 11
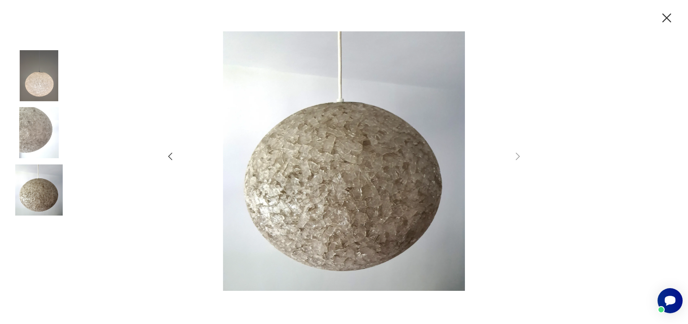
click at [669, 15] on icon "button" at bounding box center [666, 17] width 9 height 9
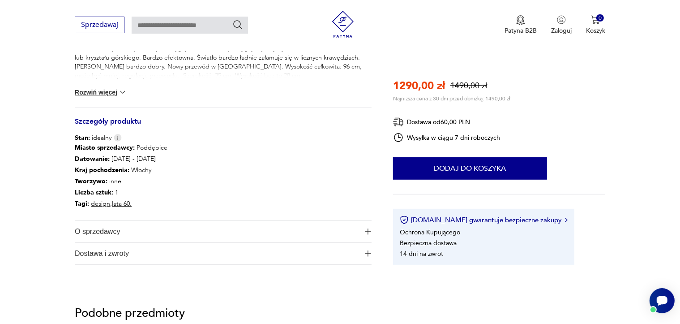
scroll to position [380, 0]
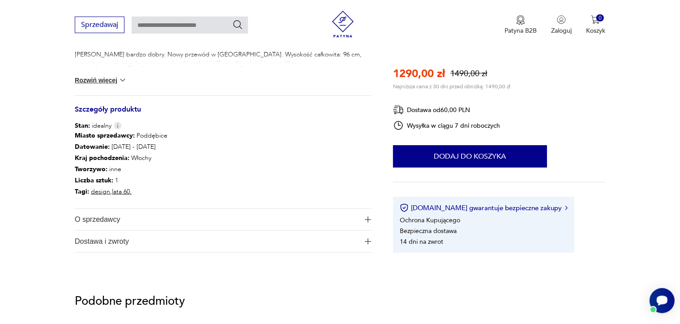
click at [102, 78] on button "Rozwiń więcej" at bounding box center [101, 80] width 52 height 9
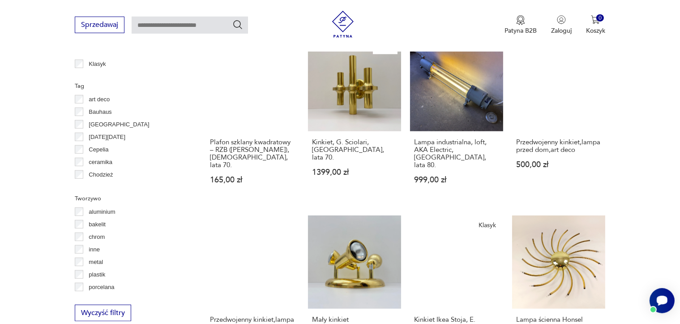
scroll to position [757, 0]
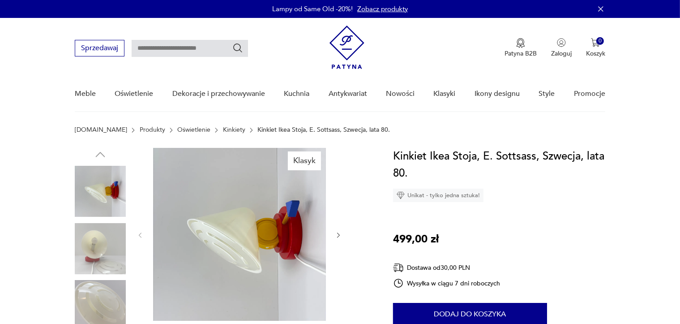
click at [96, 251] on img at bounding box center [100, 248] width 51 height 51
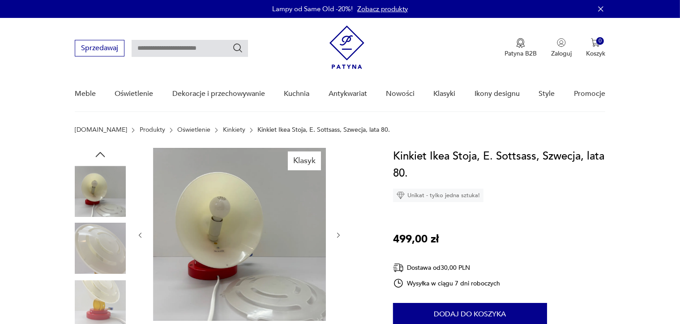
click at [100, 172] on img at bounding box center [100, 191] width 51 height 51
click at [97, 183] on img at bounding box center [100, 191] width 51 height 51
click at [103, 254] on img at bounding box center [100, 248] width 51 height 51
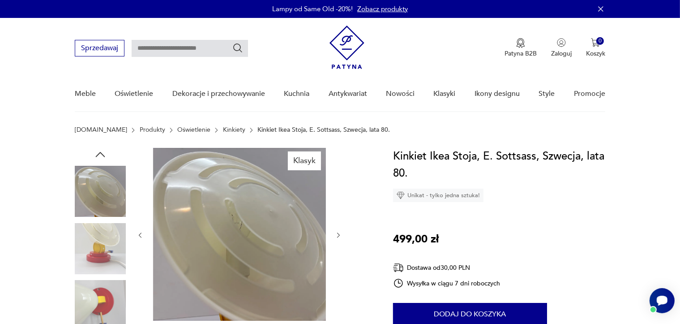
click at [98, 245] on img at bounding box center [100, 248] width 51 height 51
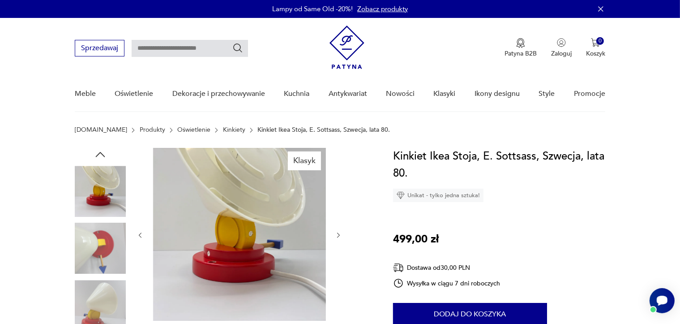
click at [101, 289] on img at bounding box center [100, 305] width 51 height 51
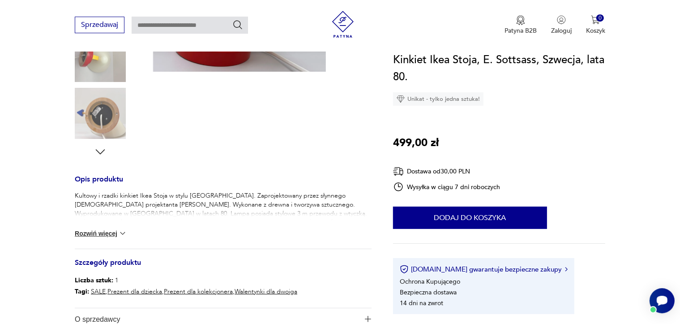
scroll to position [102, 0]
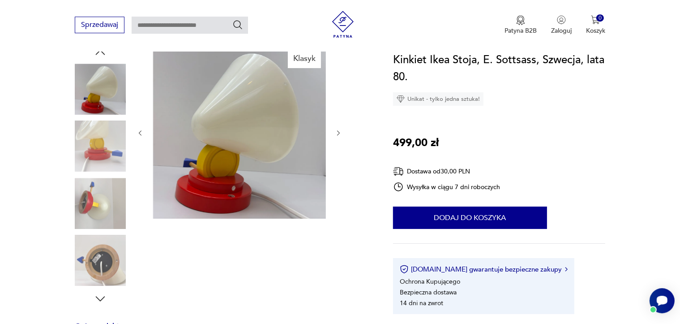
click at [96, 301] on icon "button" at bounding box center [100, 298] width 13 height 13
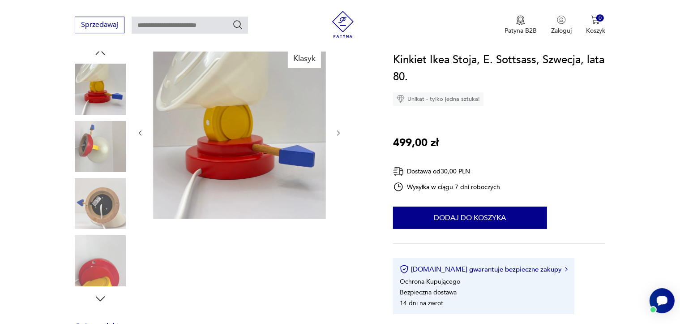
click at [96, 301] on icon "button" at bounding box center [100, 298] width 13 height 13
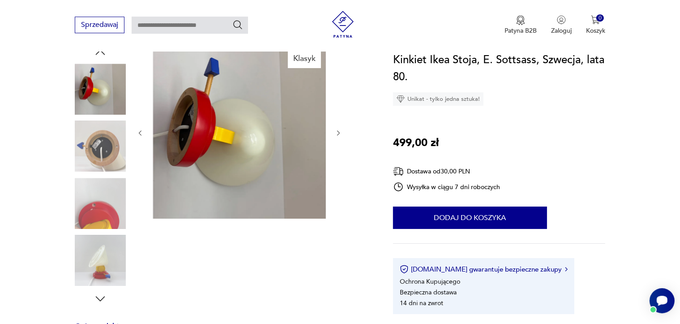
click at [96, 301] on icon "button" at bounding box center [100, 298] width 13 height 13
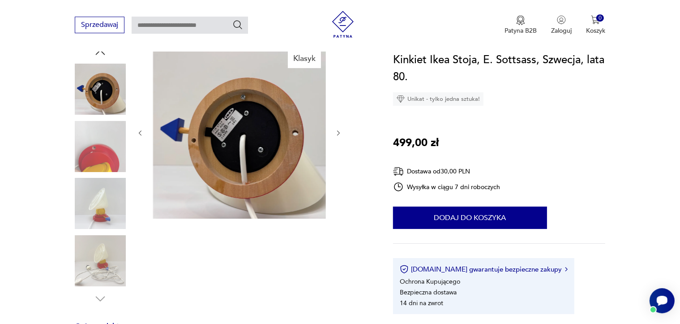
click at [101, 261] on img at bounding box center [100, 260] width 51 height 51
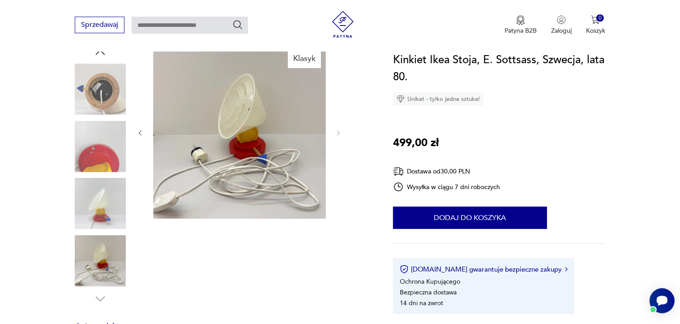
click at [107, 223] on img at bounding box center [100, 203] width 51 height 51
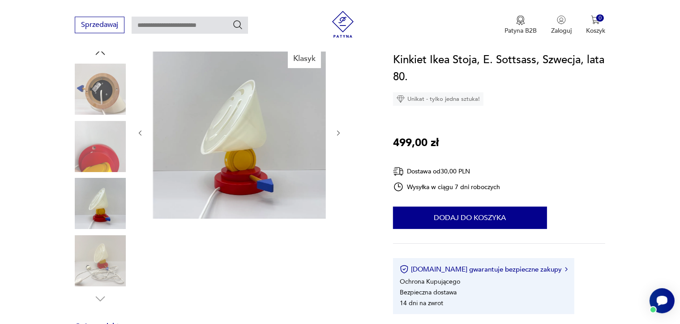
click at [113, 160] on img at bounding box center [100, 146] width 51 height 51
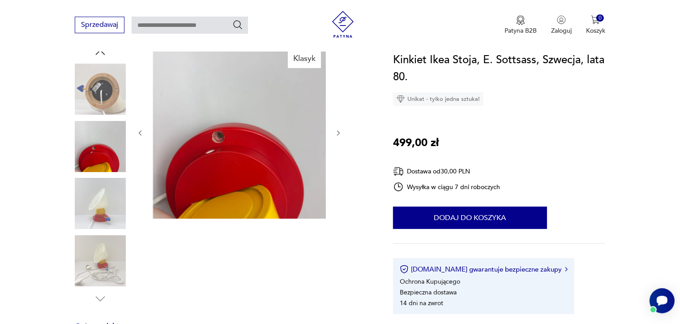
click at [101, 155] on img at bounding box center [100, 146] width 51 height 51
click at [101, 213] on img at bounding box center [100, 203] width 51 height 51
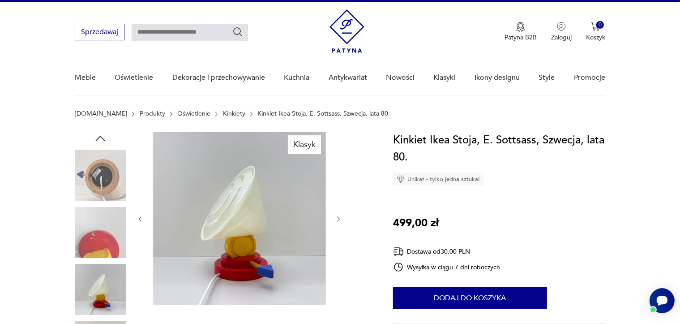
scroll to position [0, 0]
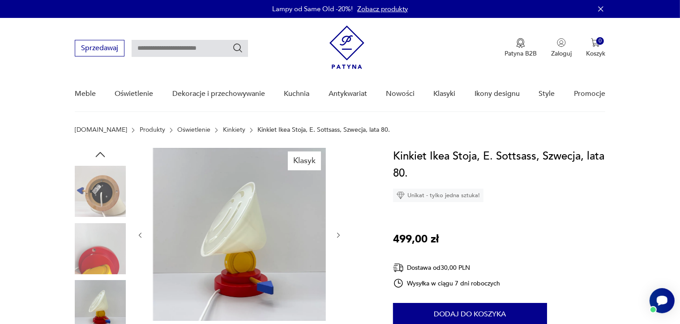
click at [107, 176] on img at bounding box center [100, 191] width 51 height 51
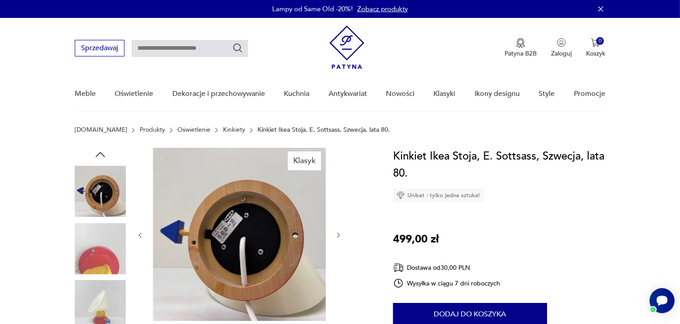
click at [103, 152] on icon "button" at bounding box center [100, 154] width 13 height 13
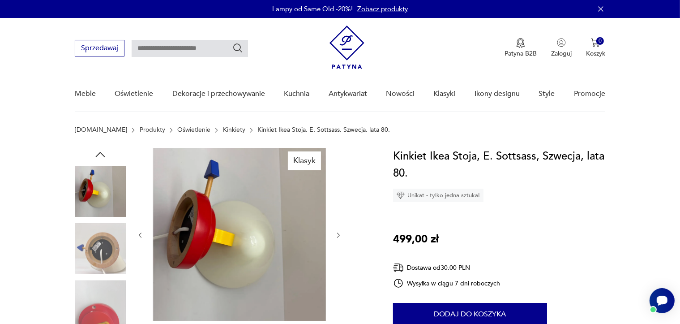
click at [96, 194] on img at bounding box center [100, 191] width 51 height 51
click at [103, 157] on icon "button" at bounding box center [100, 154] width 13 height 13
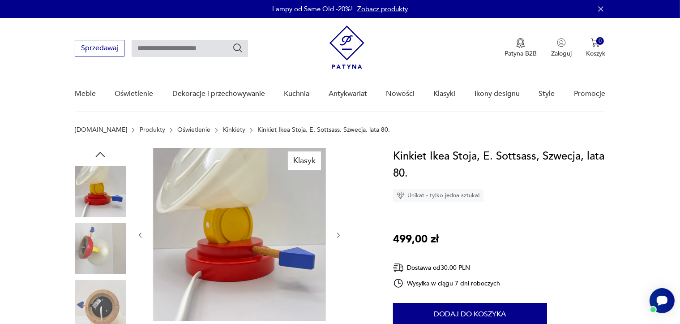
click at [103, 157] on icon "button" at bounding box center [100, 154] width 13 height 13
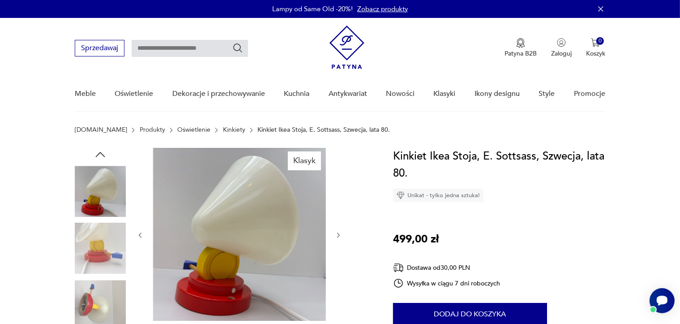
click at [103, 156] on icon "button" at bounding box center [100, 154] width 13 height 13
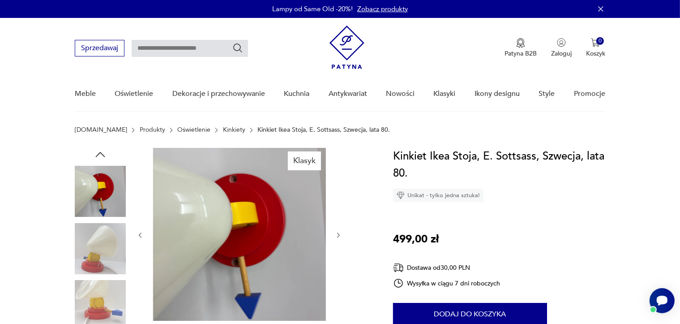
click at [103, 156] on icon "button" at bounding box center [100, 154] width 13 height 13
